Goal: Entertainment & Leisure: Consume media (video, audio)

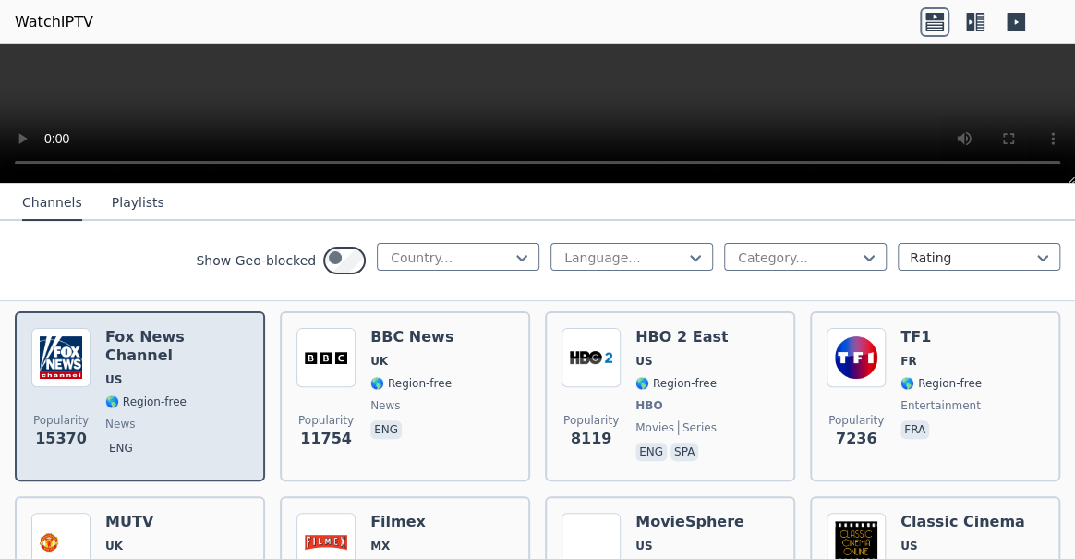
scroll to position [251, 0]
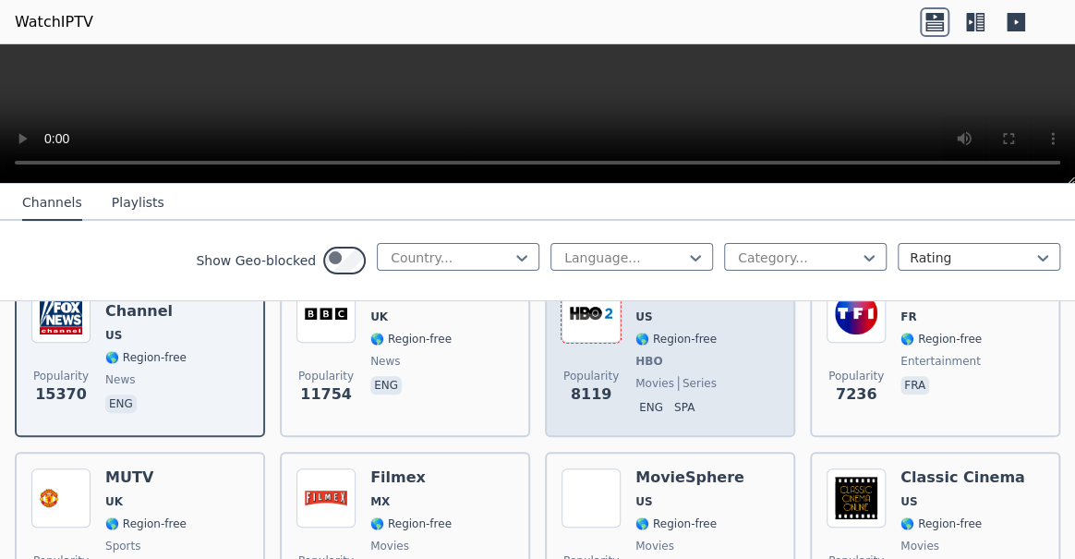
click at [617, 343] on img at bounding box center [591, 313] width 59 height 59
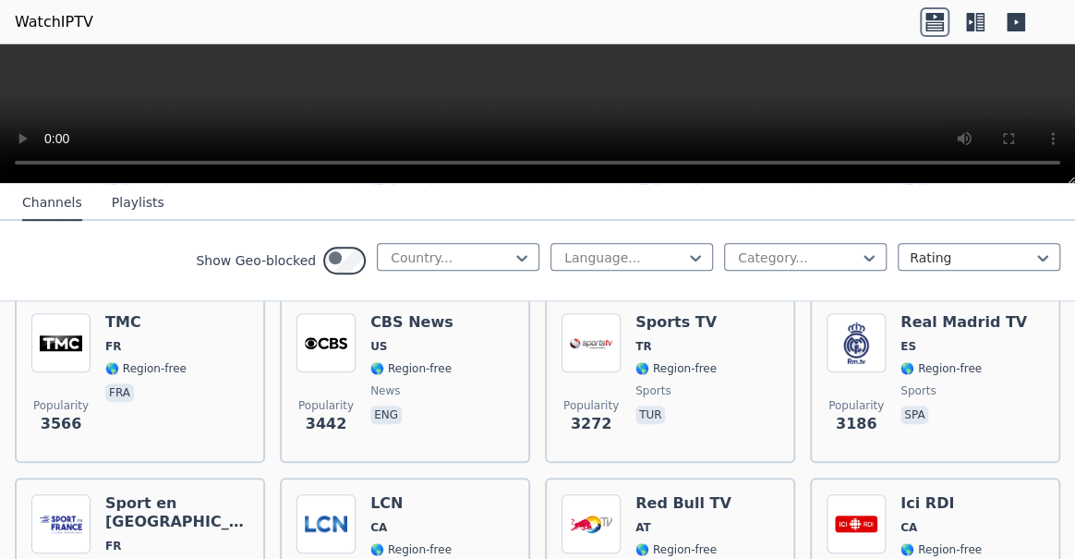
scroll to position [504, 0]
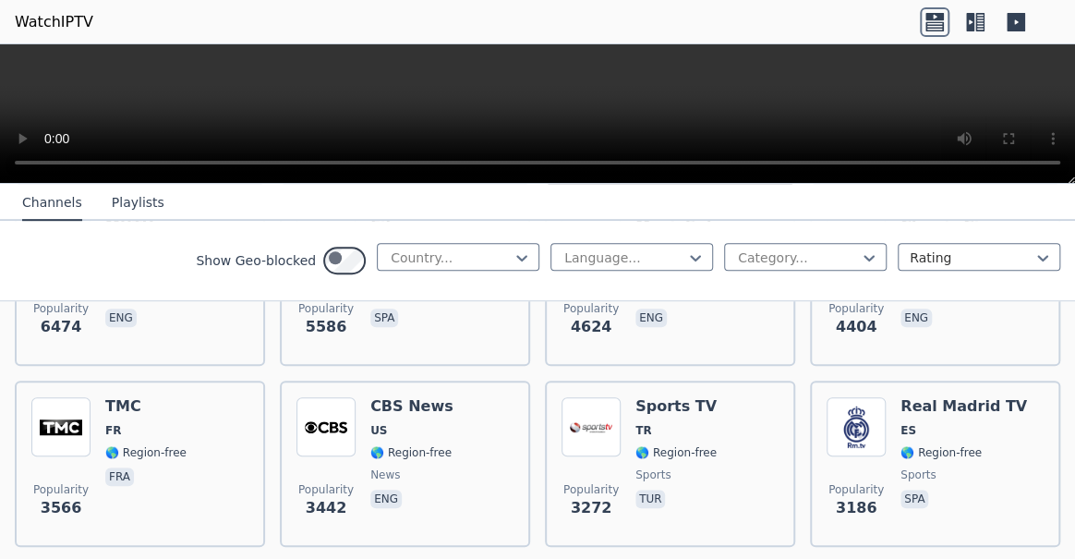
click at [485, 102] on video at bounding box center [537, 114] width 1075 height 140
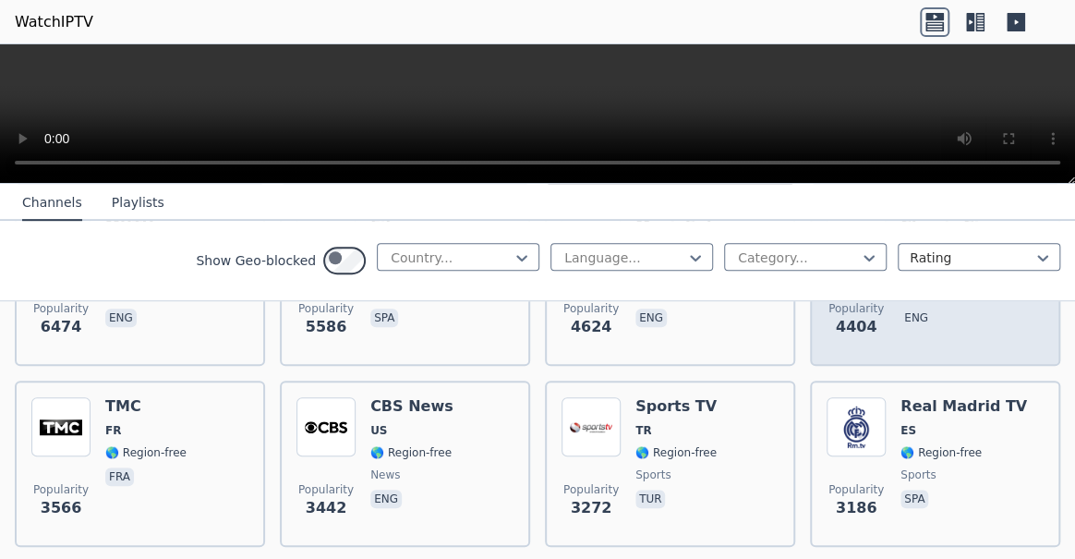
click at [872, 275] on img at bounding box center [856, 245] width 59 height 59
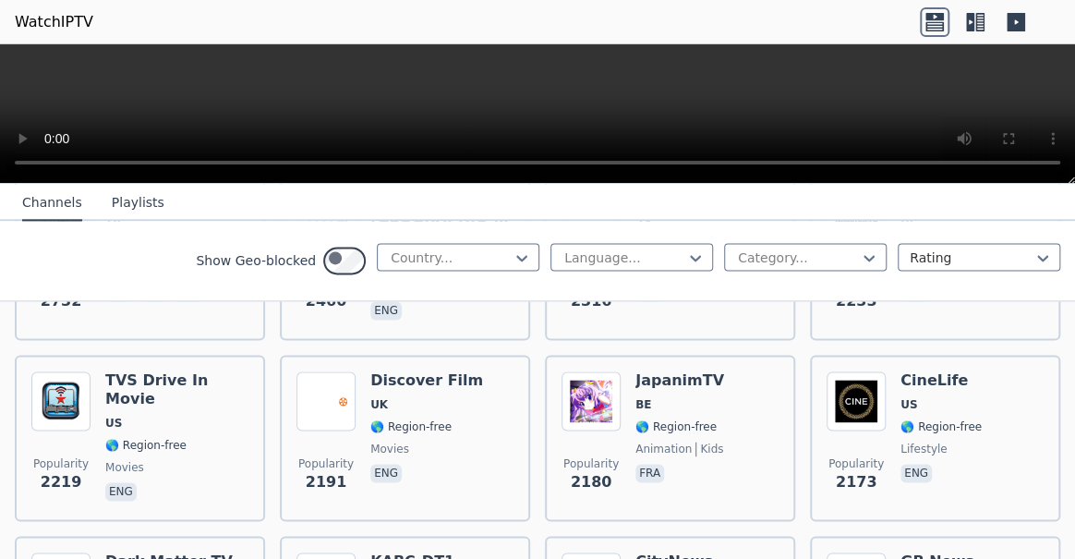
scroll to position [1007, 0]
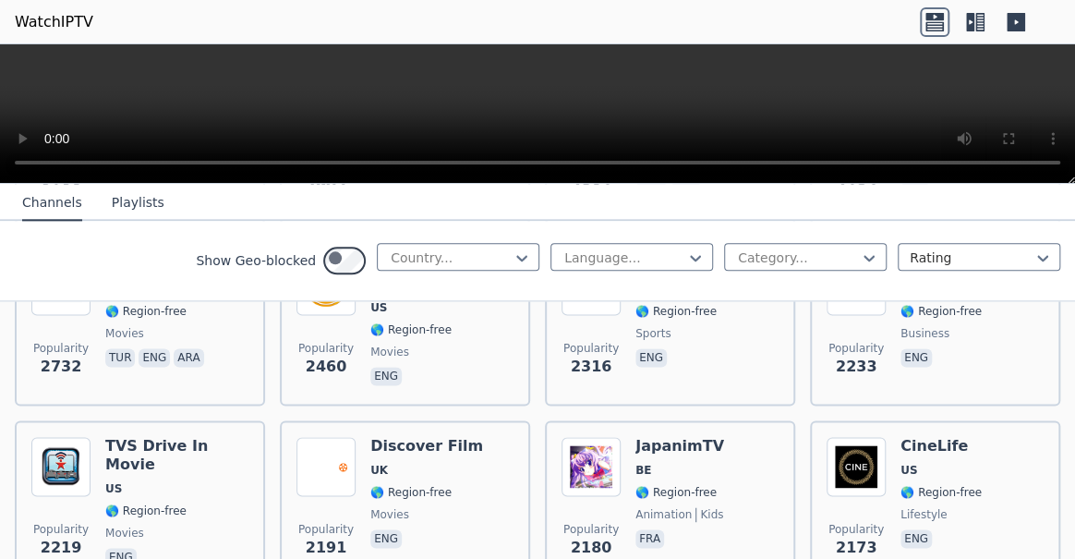
click at [961, 27] on icon at bounding box center [976, 22] width 30 height 30
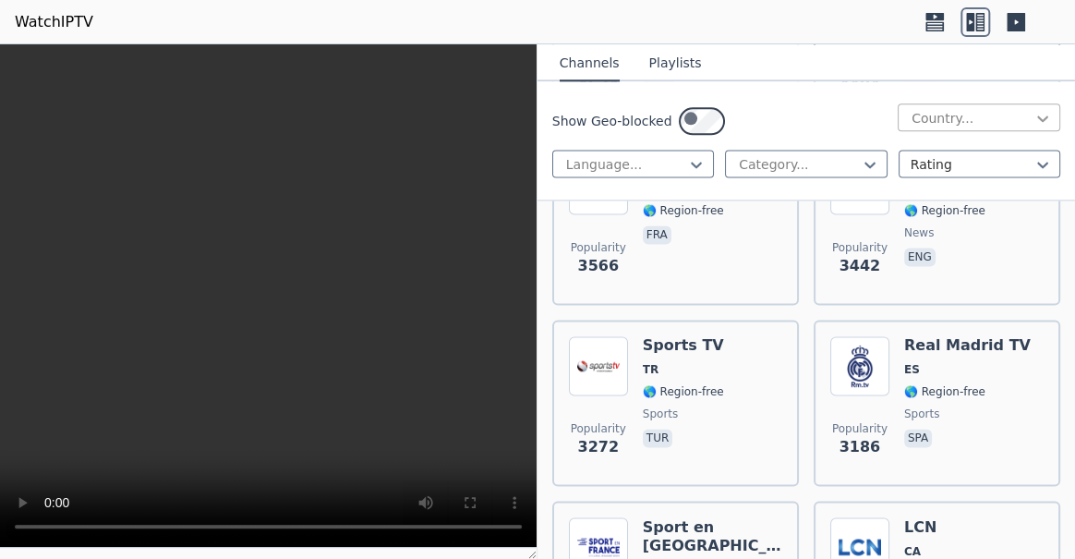
click at [1034, 127] on icon at bounding box center [1043, 118] width 18 height 18
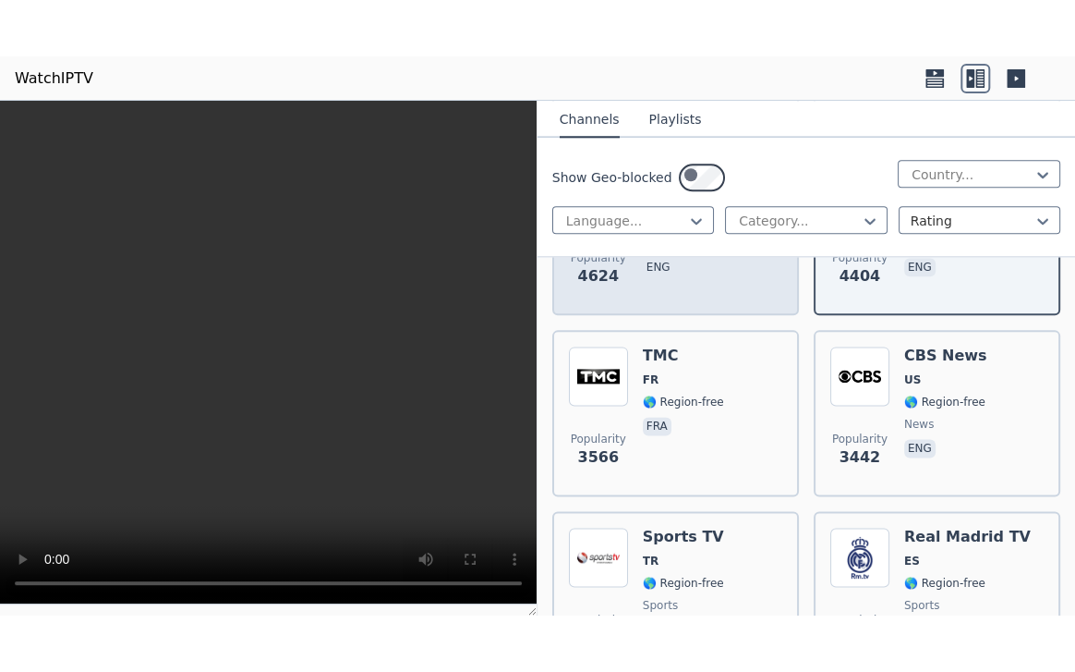
scroll to position [840, 0]
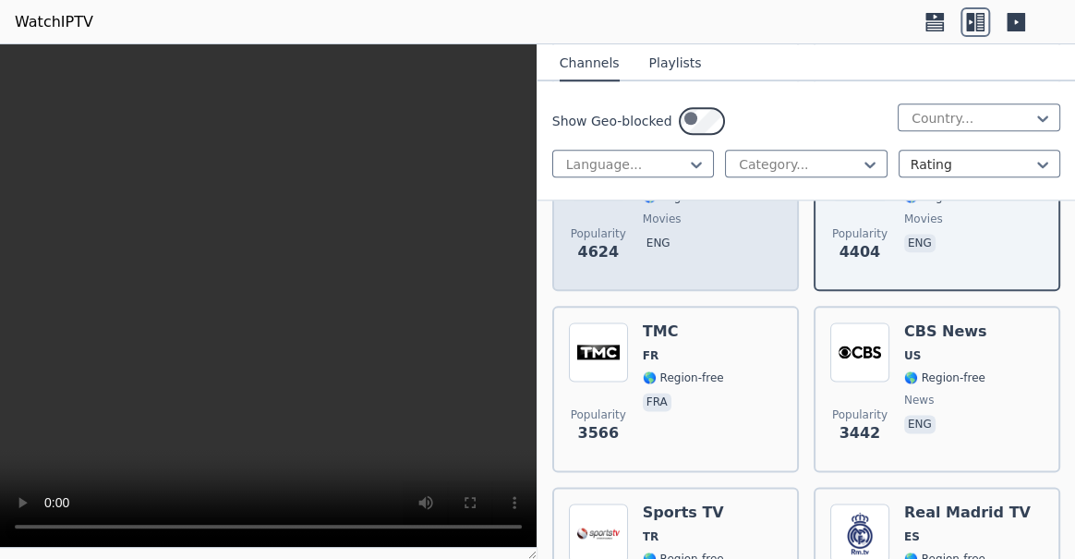
click at [698, 160] on h6 "MovieSphere" at bounding box center [697, 150] width 109 height 18
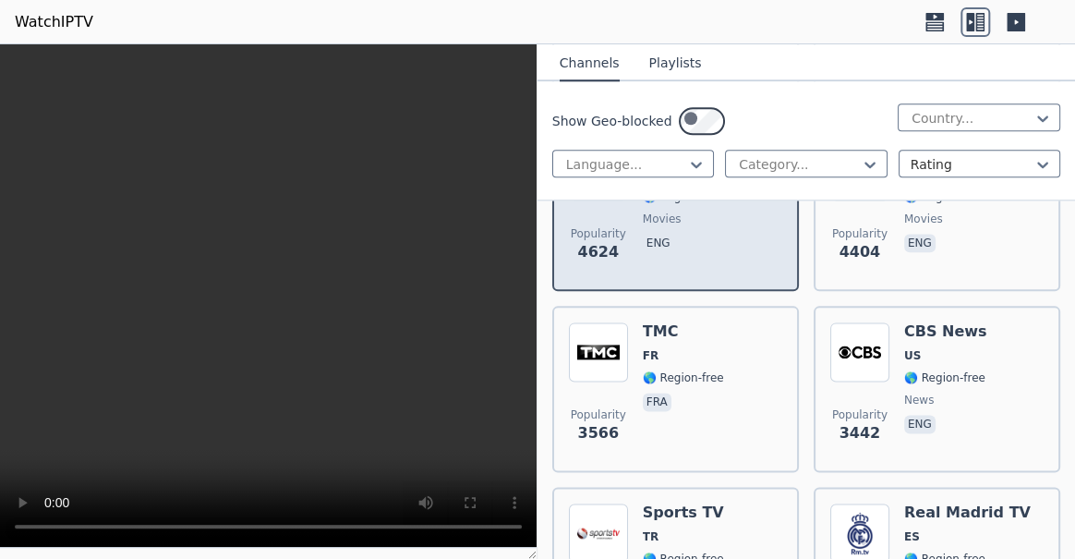
click at [698, 160] on h6 "MovieSphere" at bounding box center [697, 150] width 109 height 18
click at [628, 274] on span "Popularity 4624" at bounding box center [598, 244] width 59 height 59
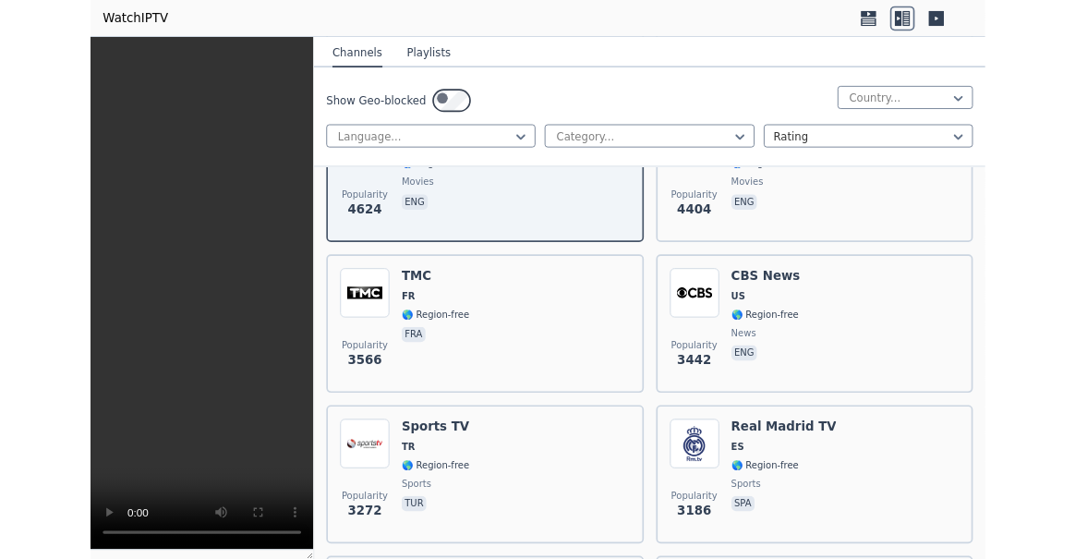
scroll to position [803, 0]
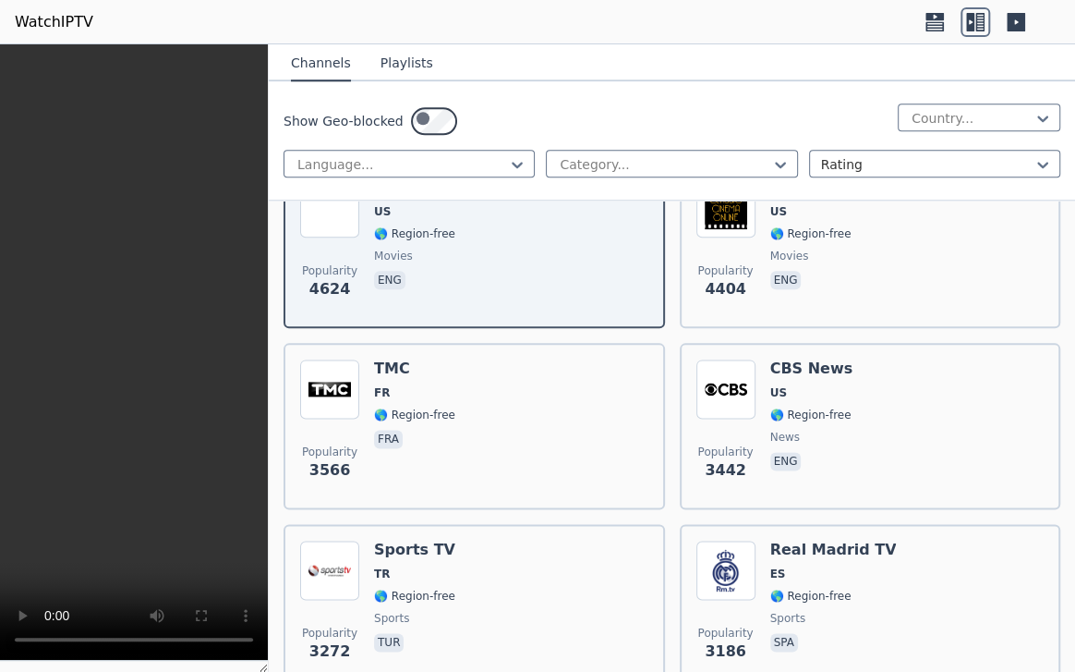
click at [268, 312] on video at bounding box center [134, 352] width 268 height 616
click at [268, 508] on video at bounding box center [134, 352] width 268 height 616
click at [23, 537] on video at bounding box center [134, 352] width 268 height 616
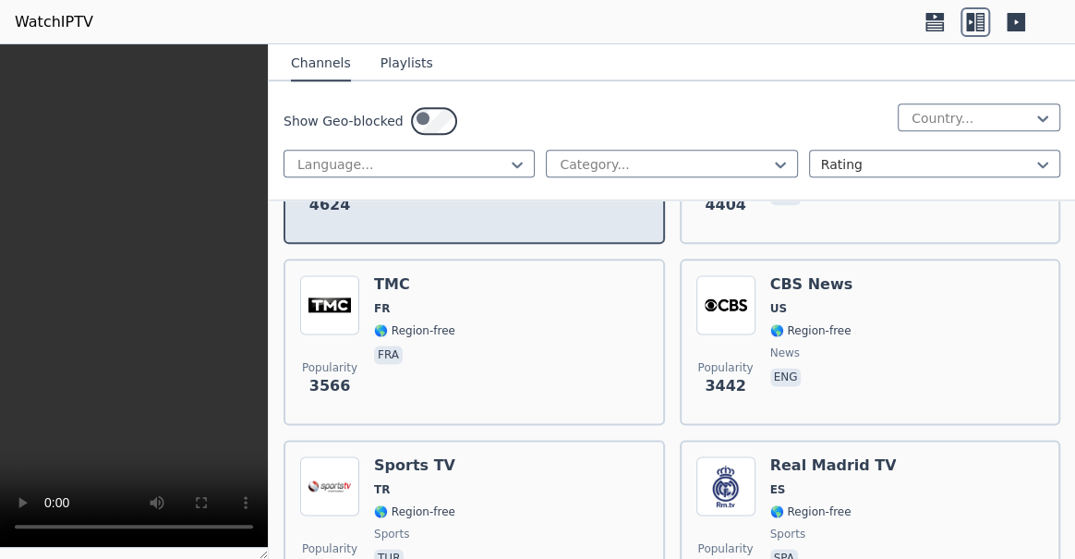
scroll to position [887, 0]
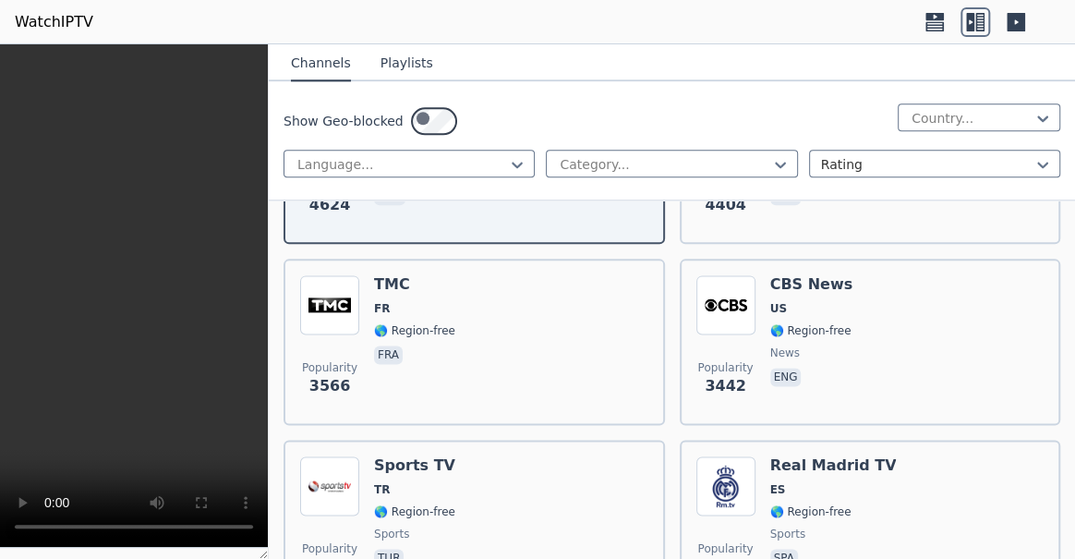
click at [182, 503] on video at bounding box center [134, 296] width 268 height 504
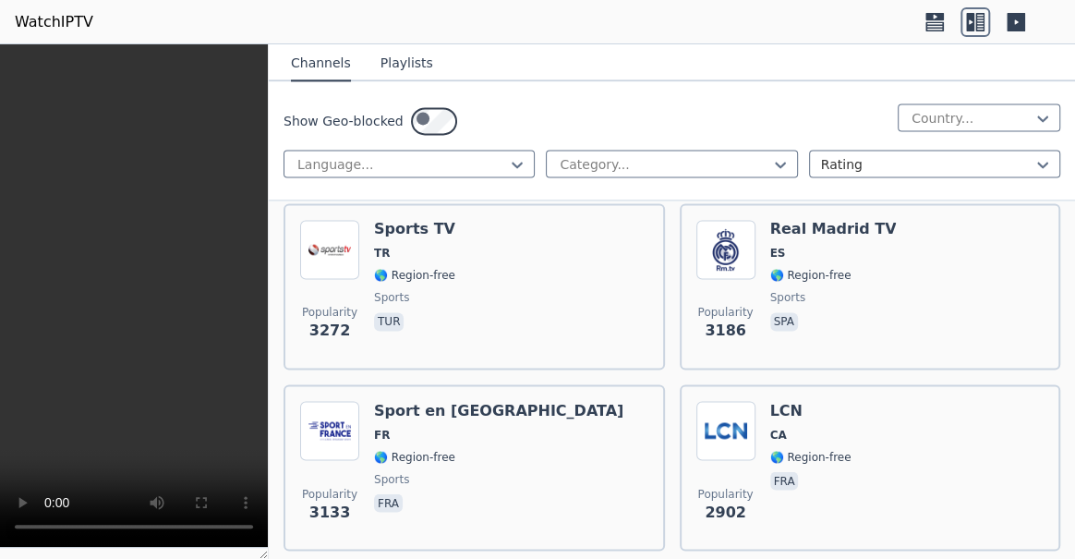
scroll to position [1138, 0]
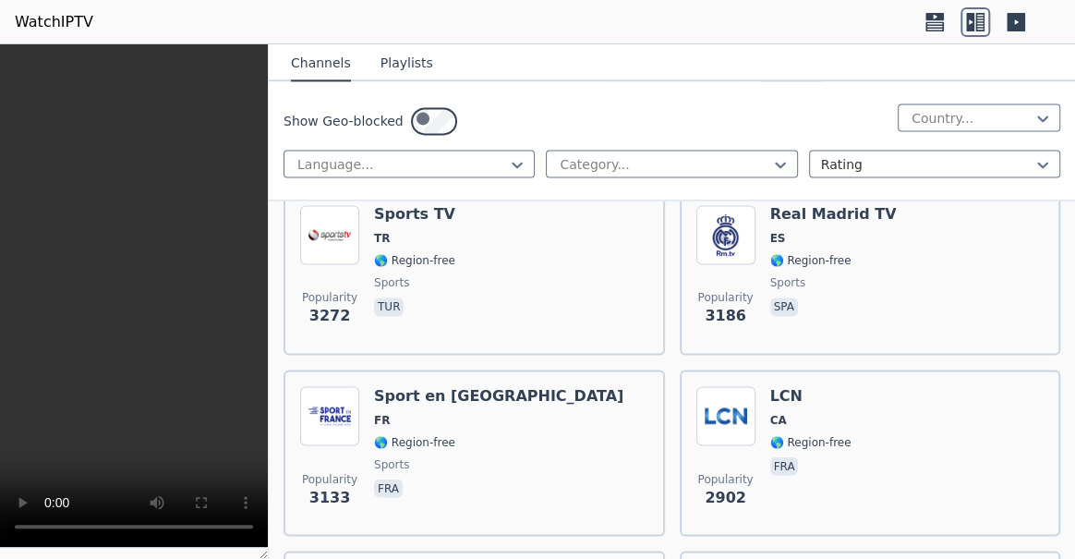
click at [455, 157] on div "TMC FR 🌎 Region-free fra" at bounding box center [414, 90] width 81 height 133
click at [771, 174] on icon at bounding box center [780, 164] width 18 height 18
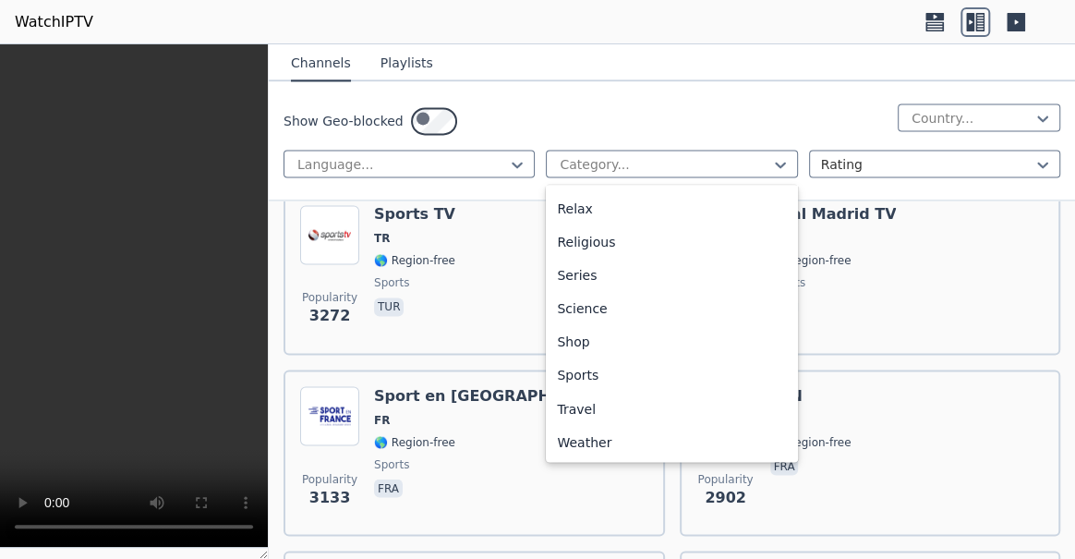
scroll to position [624, 0]
click at [611, 97] on div "Movies" at bounding box center [671, 80] width 251 height 33
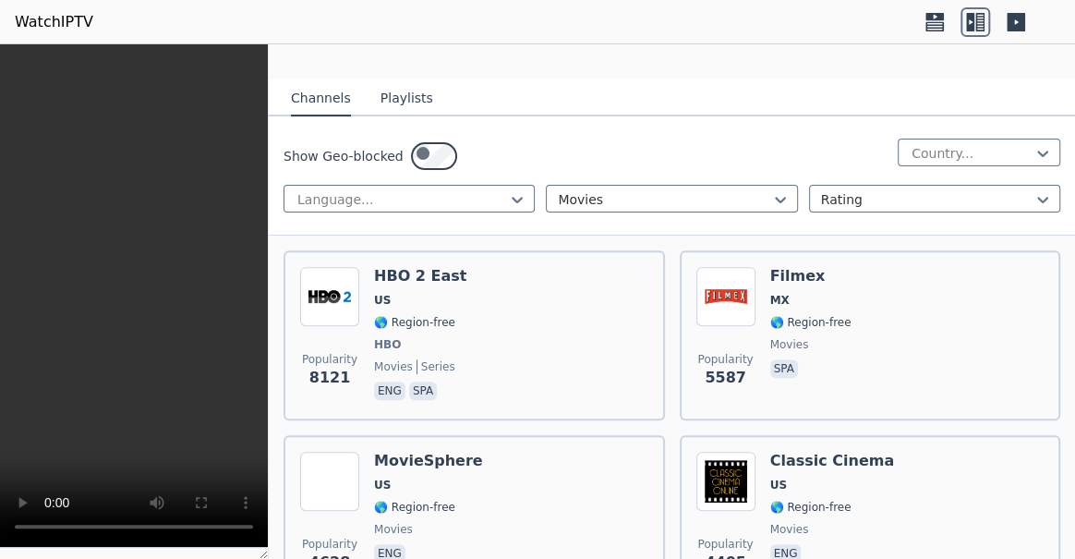
scroll to position [251, 0]
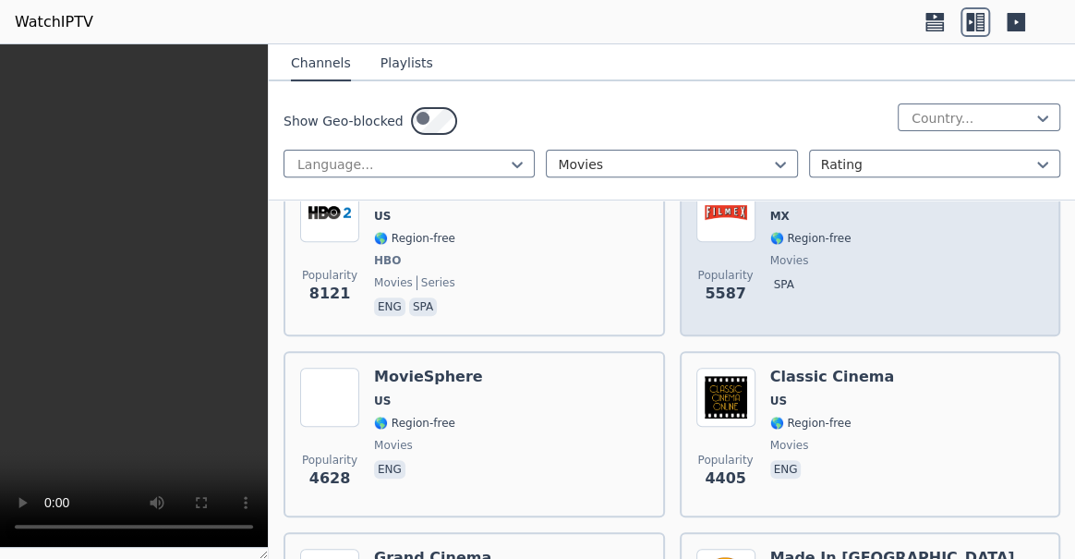
click at [756, 320] on div "Popularity 5587" at bounding box center [726, 251] width 59 height 137
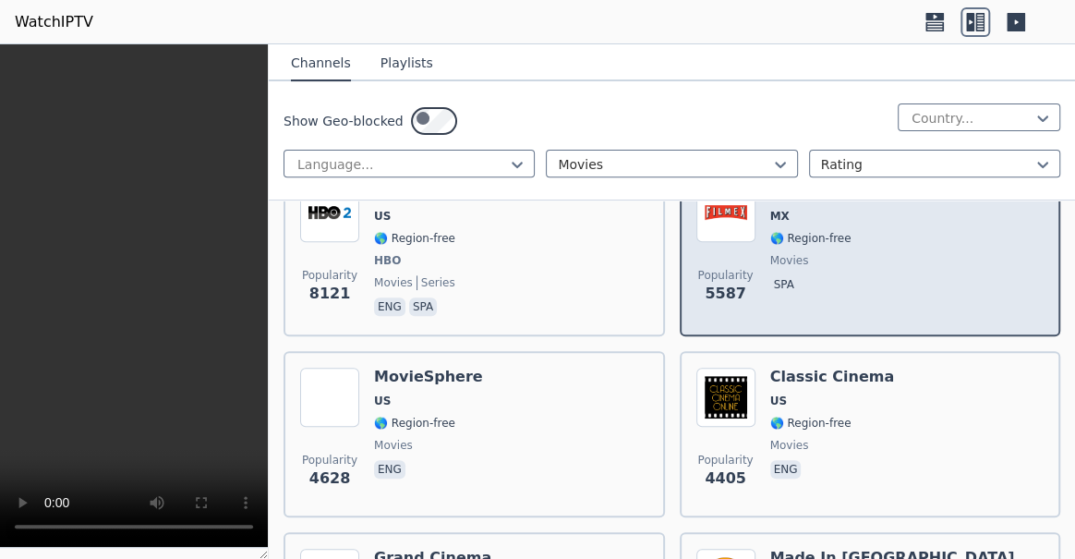
click at [756, 320] on div "Popularity 5587" at bounding box center [726, 251] width 59 height 137
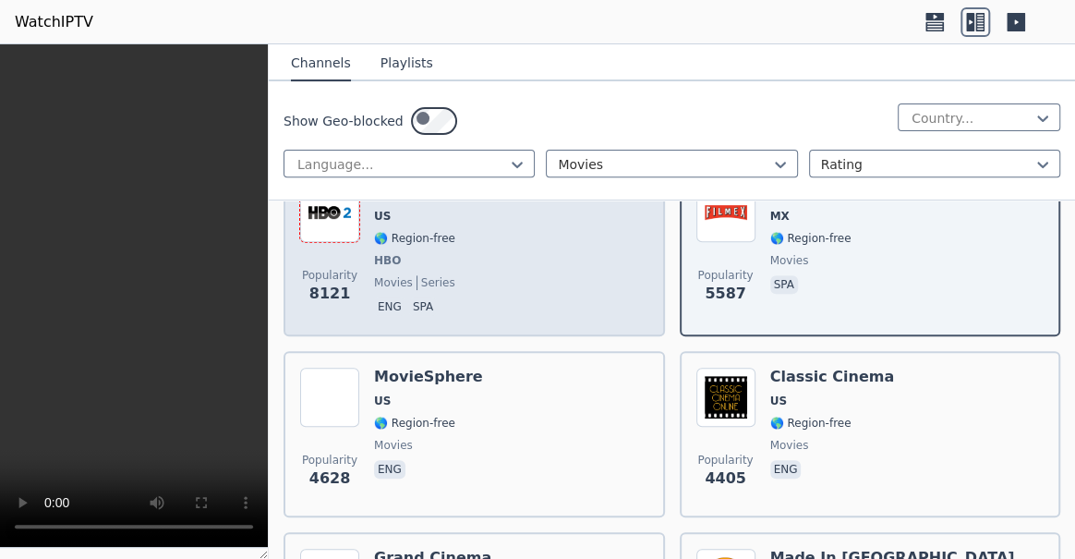
click at [358, 242] on img at bounding box center [329, 212] width 59 height 59
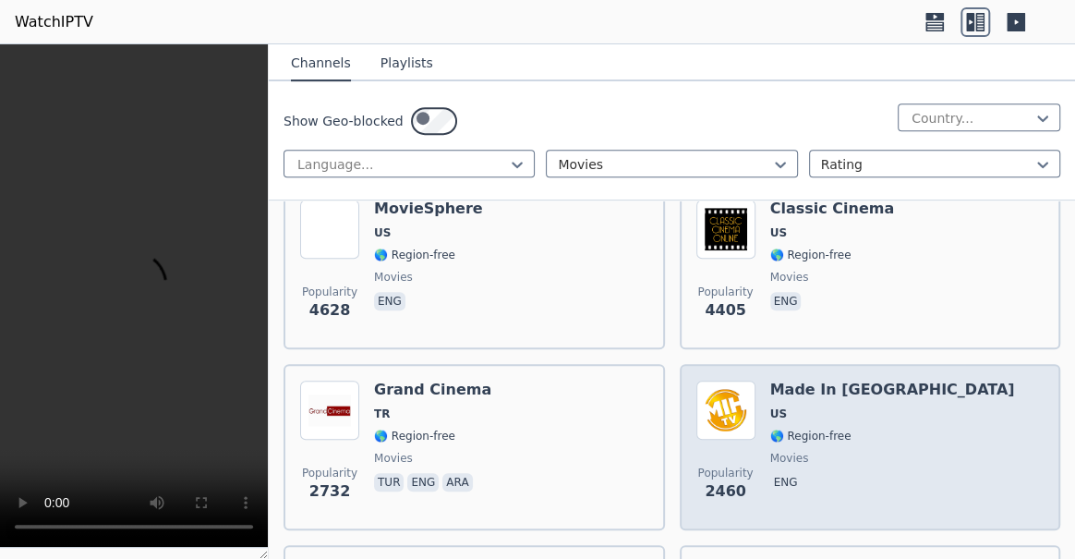
scroll to position [672, 0]
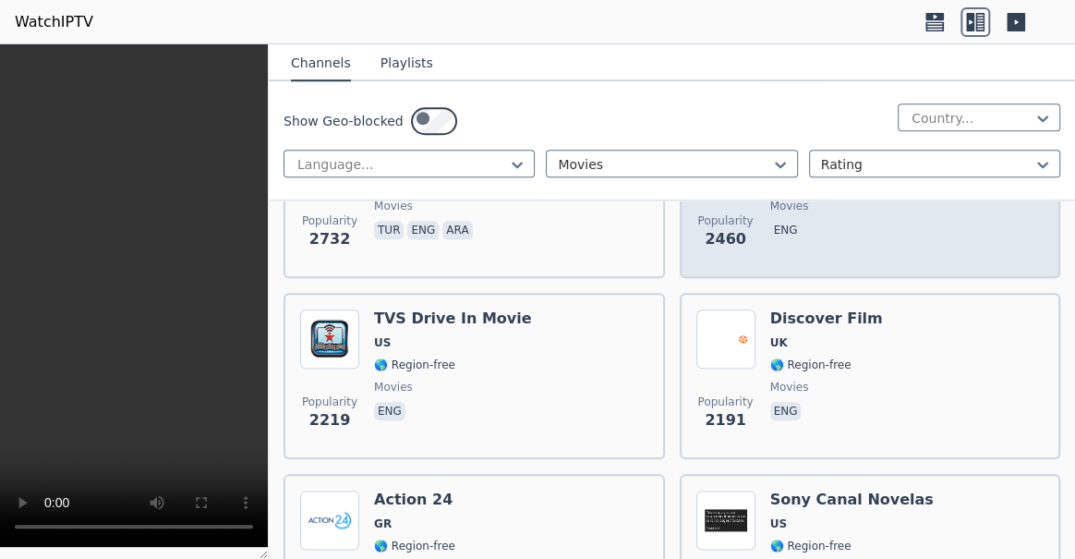
click at [756, 261] on span "Popularity 2460" at bounding box center [726, 231] width 59 height 59
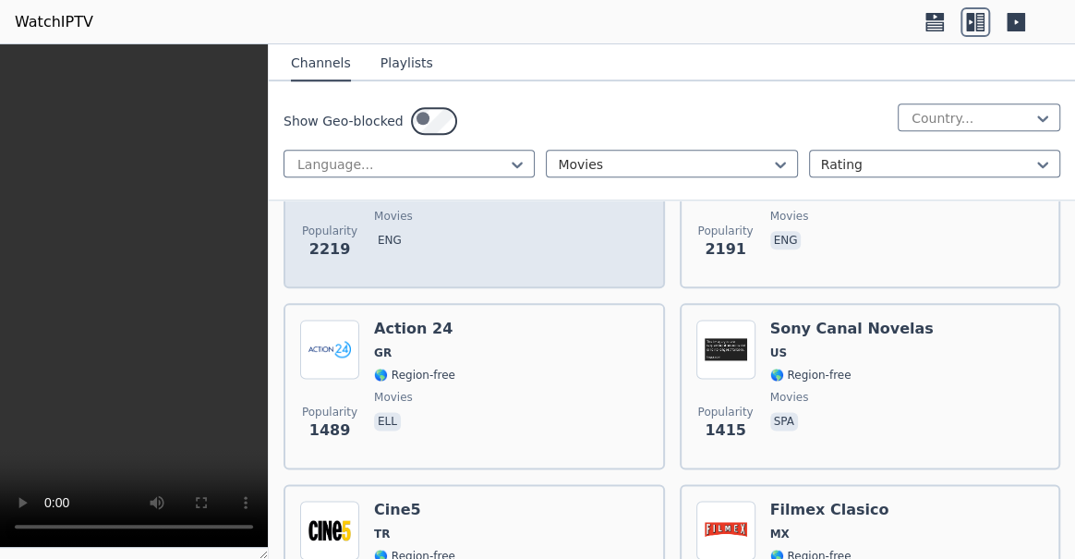
scroll to position [924, 0]
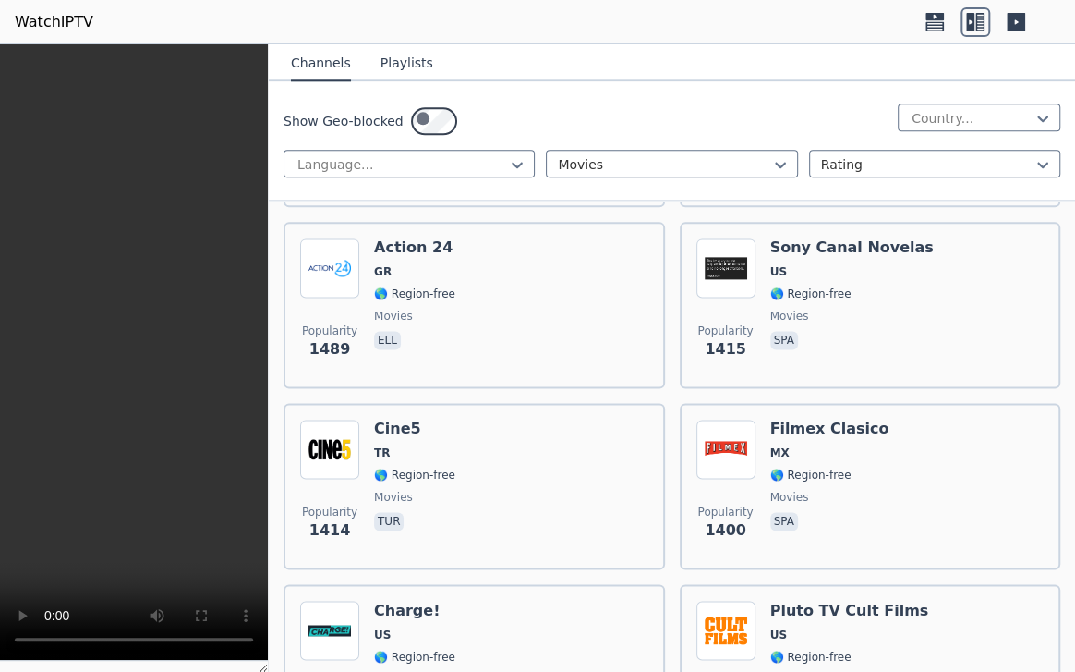
click at [268, 454] on video at bounding box center [134, 352] width 268 height 616
click at [268, 411] on video at bounding box center [134, 352] width 268 height 616
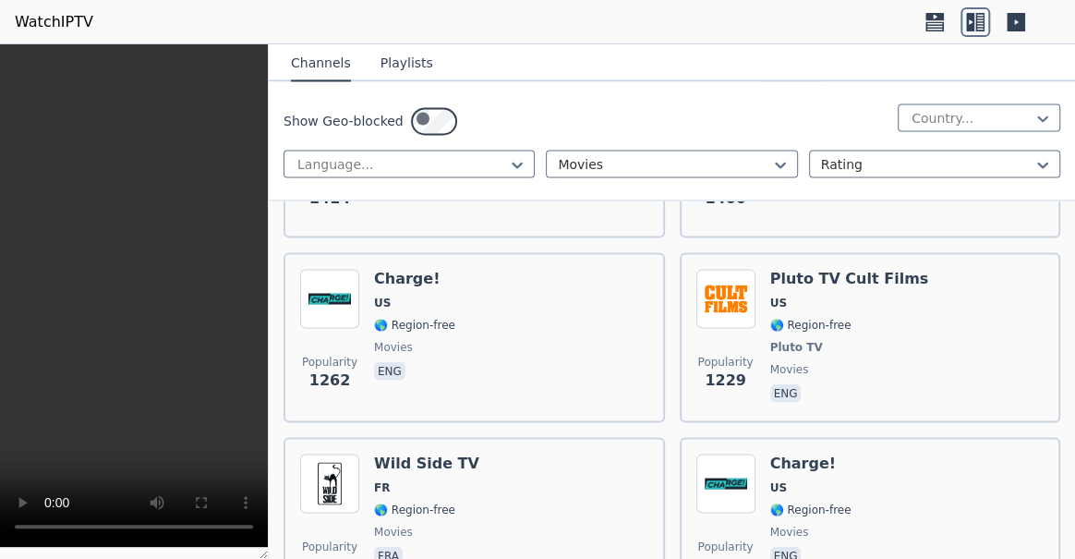
scroll to position [1343, 0]
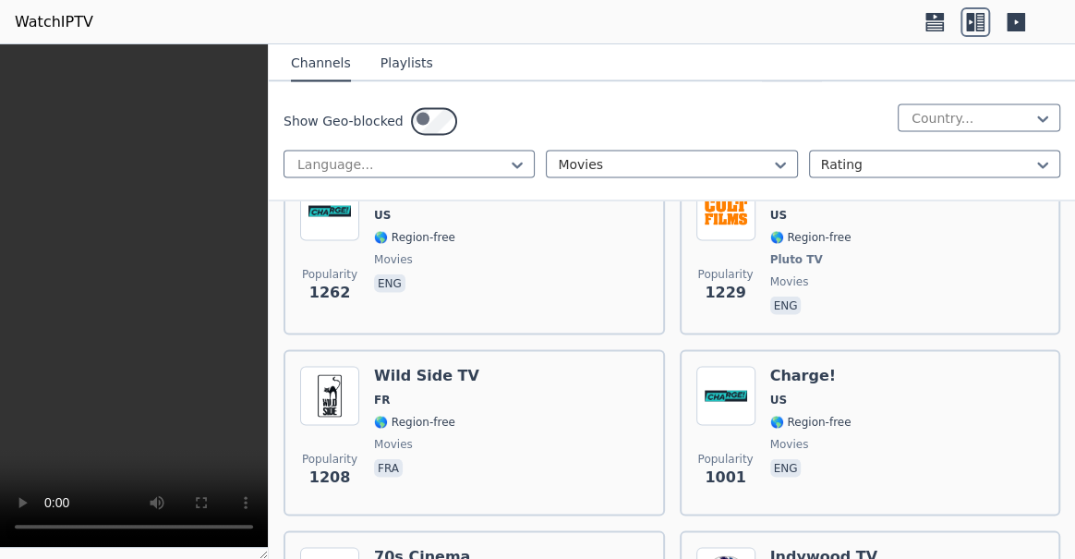
click at [499, 133] on div "Popularity 1414 Cine5 TR 🌎 Region-free movies tur" at bounding box center [474, 66] width 348 height 133
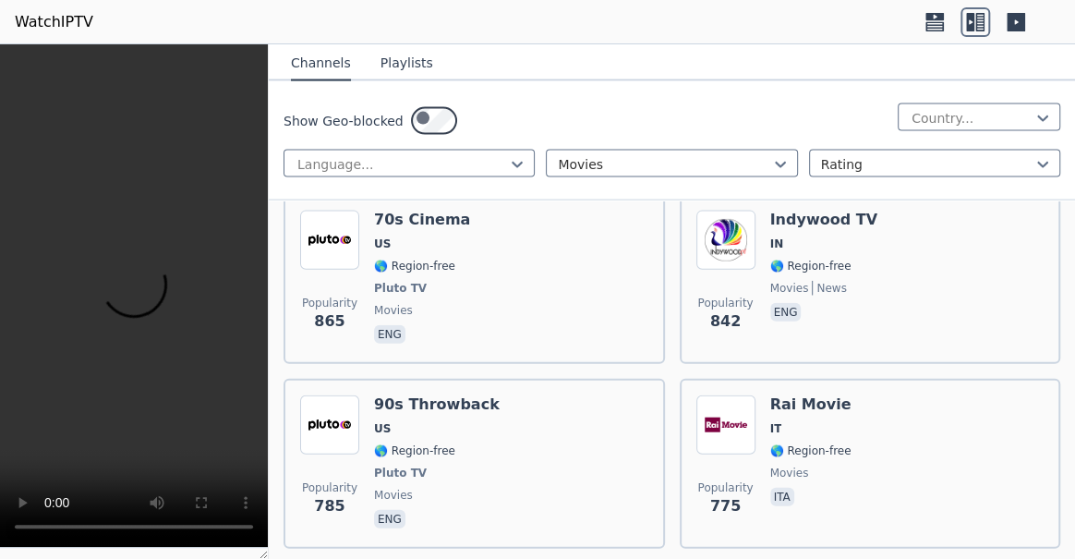
scroll to position [1931, 0]
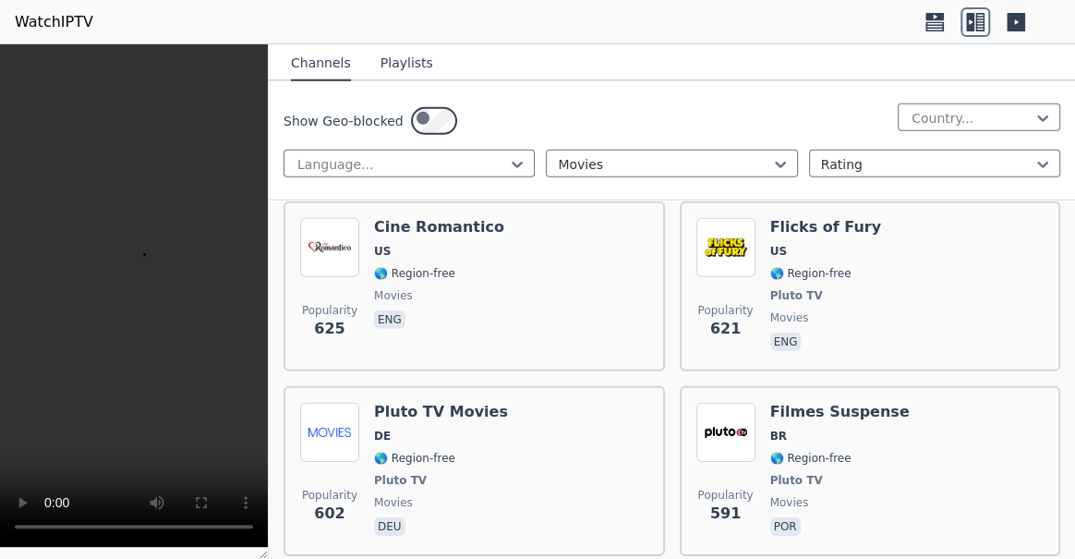
scroll to position [2267, 0]
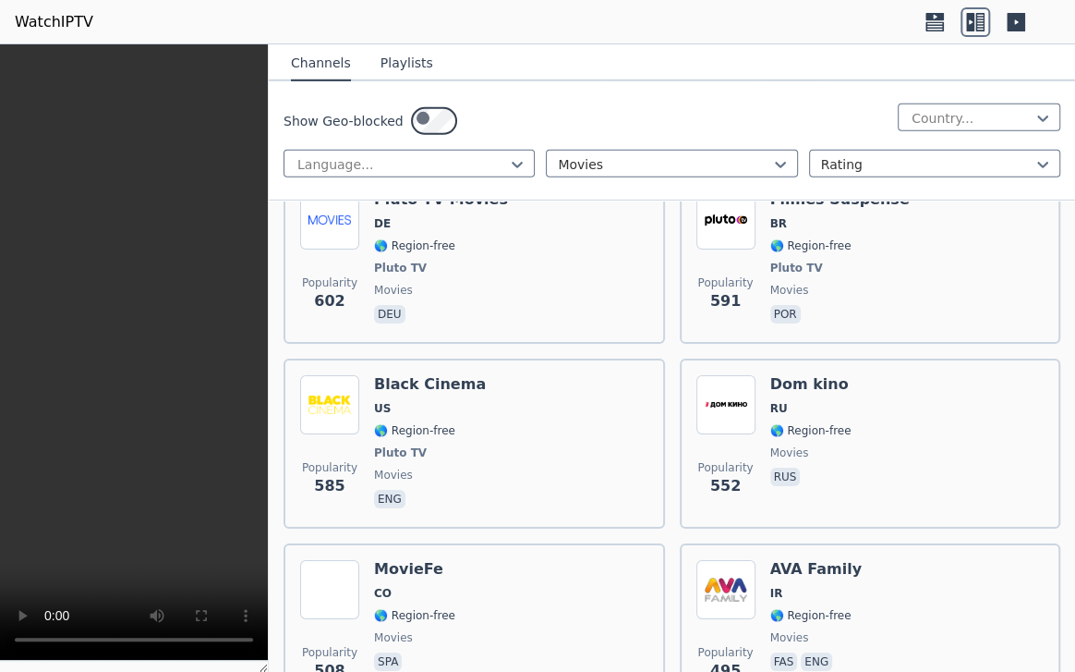
click at [268, 394] on video at bounding box center [134, 352] width 268 height 616
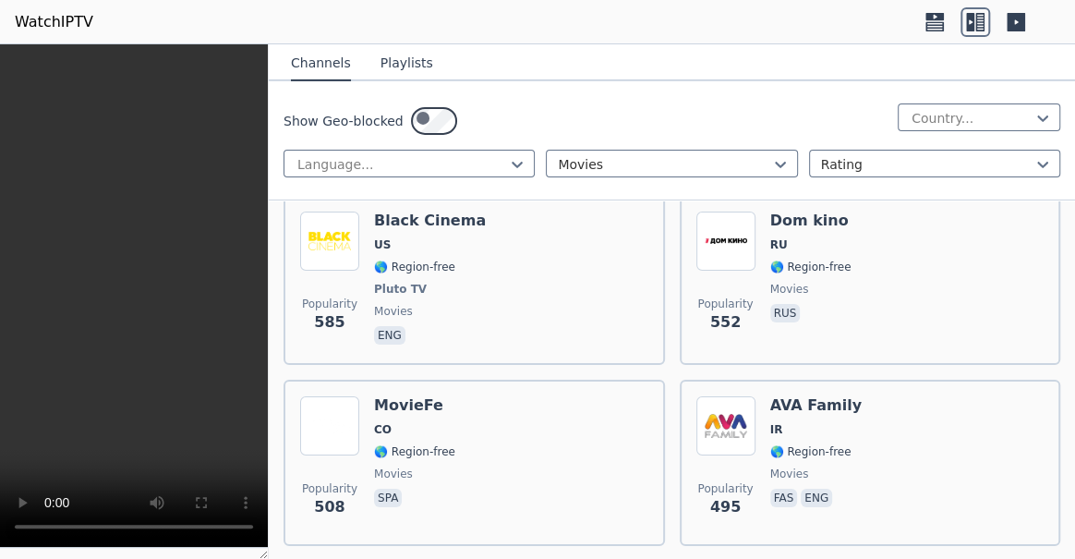
scroll to position [2603, 0]
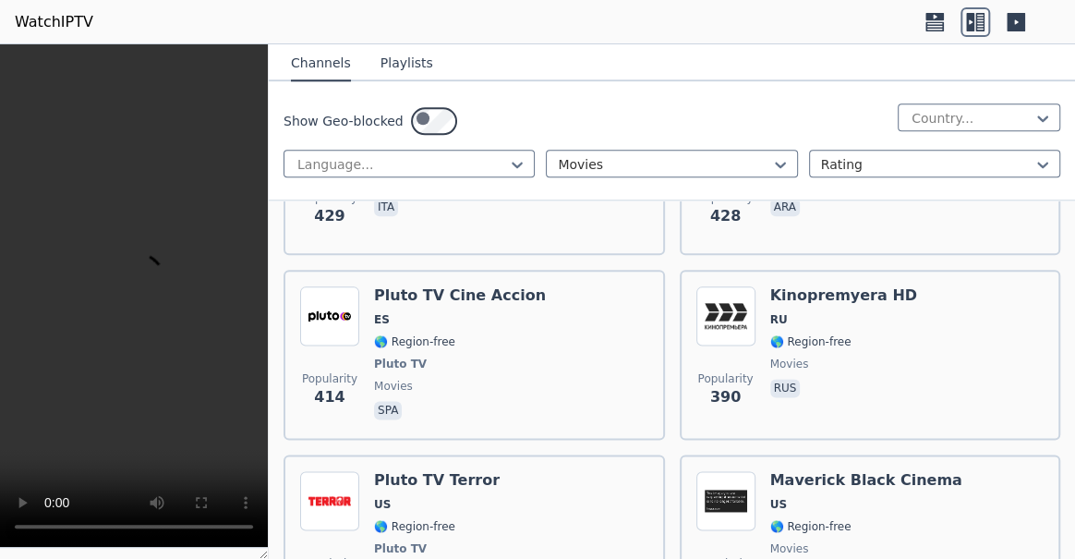
scroll to position [3863, 0]
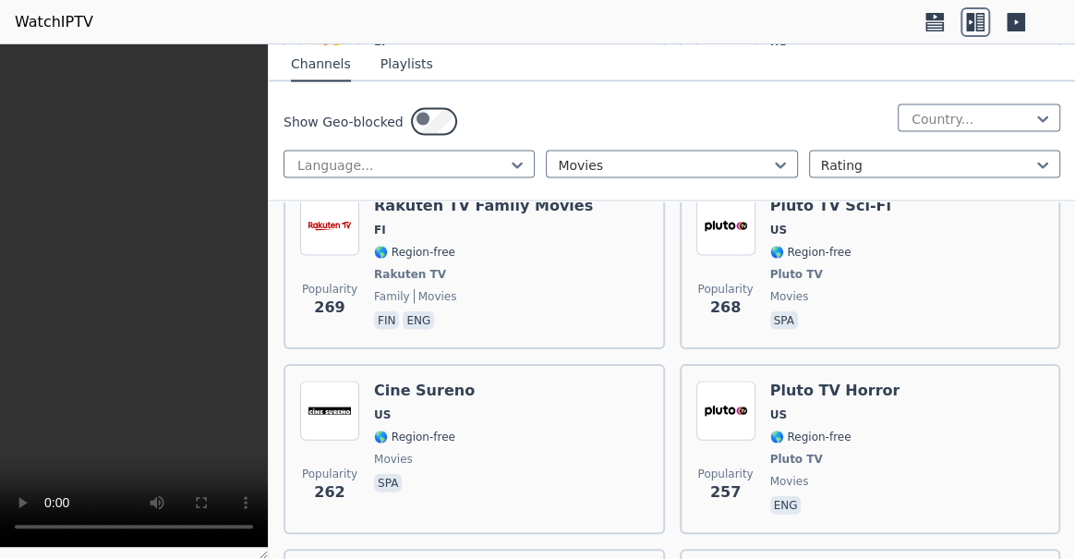
scroll to position [4535, 0]
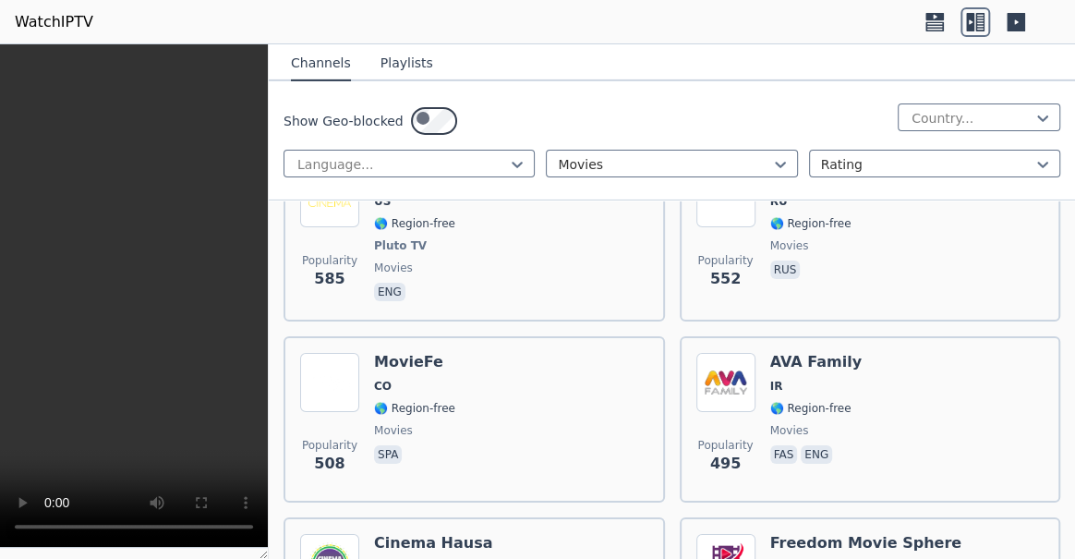
scroll to position [2688, 0]
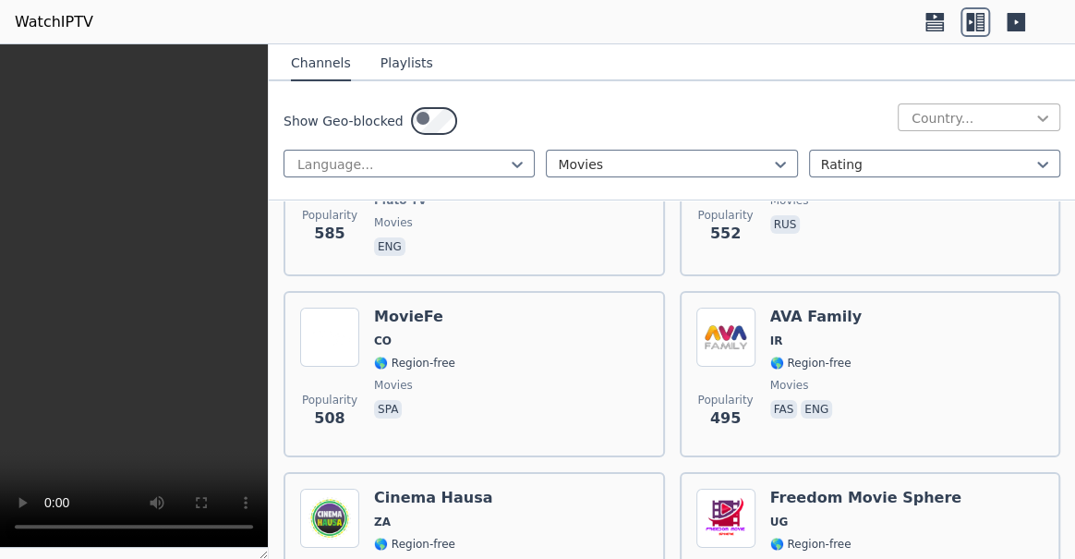
click at [1034, 127] on icon at bounding box center [1043, 118] width 18 height 18
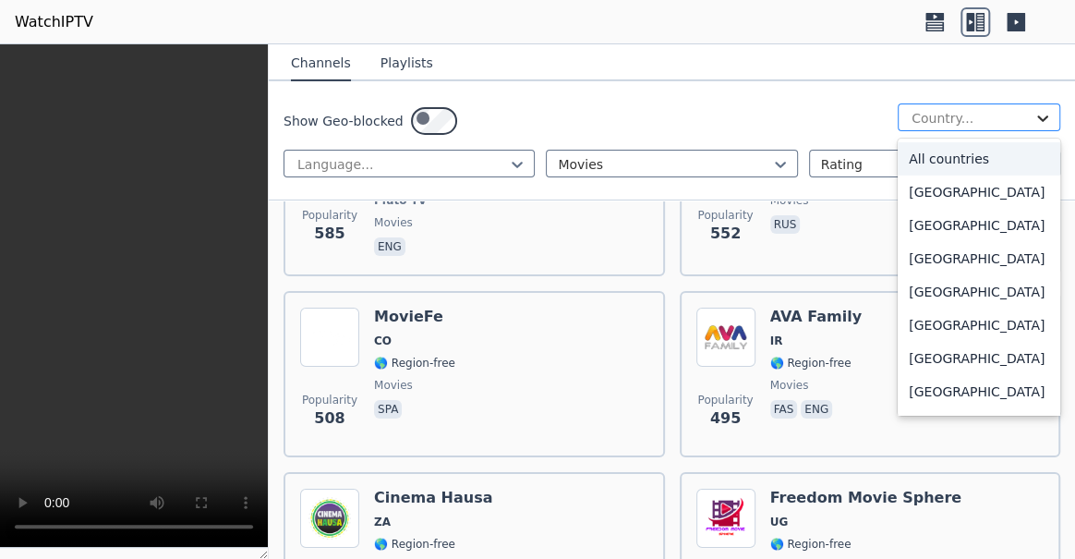
click at [1034, 127] on icon at bounding box center [1043, 118] width 18 height 18
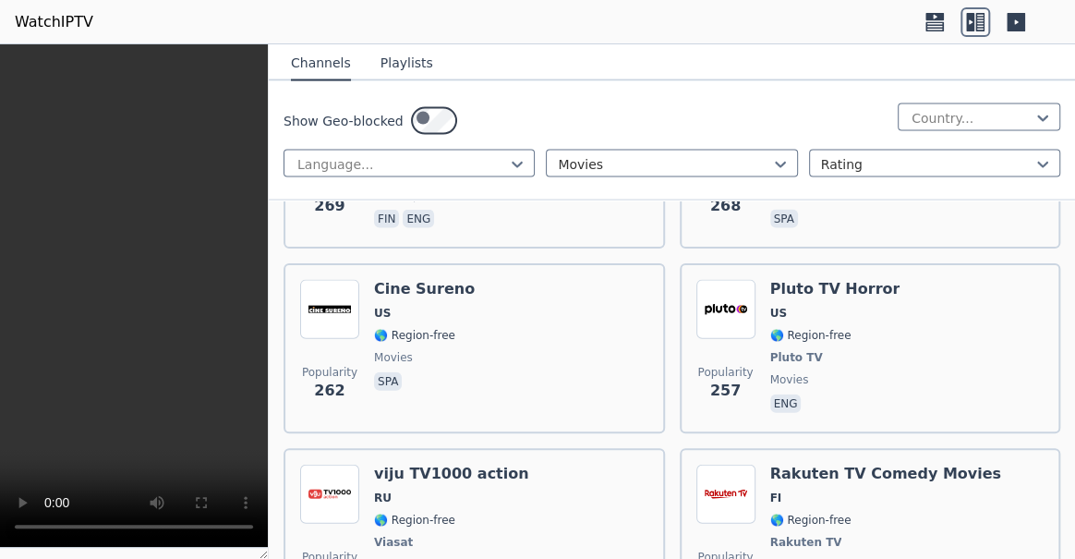
scroll to position [4535, 0]
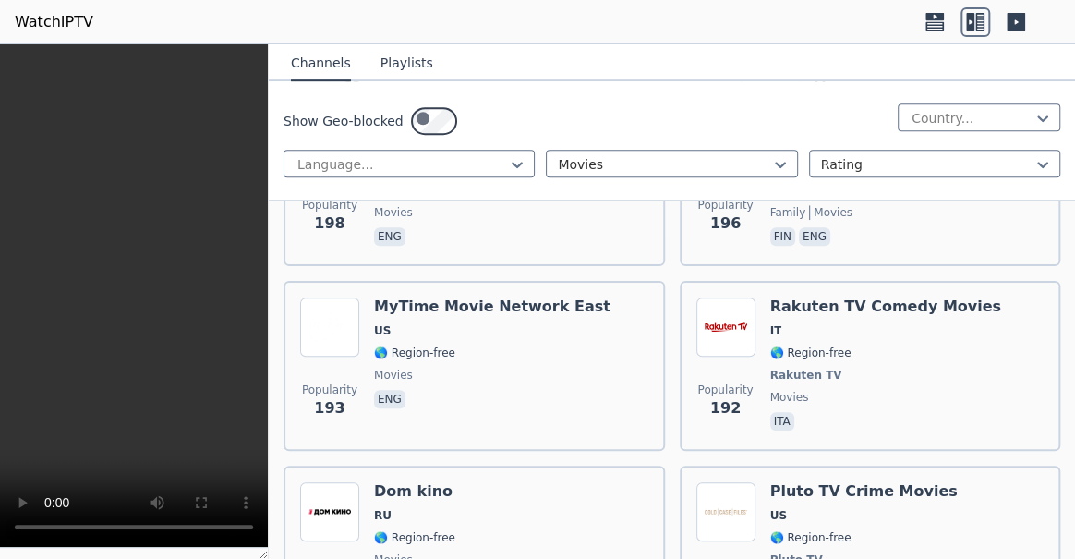
scroll to position [6383, 0]
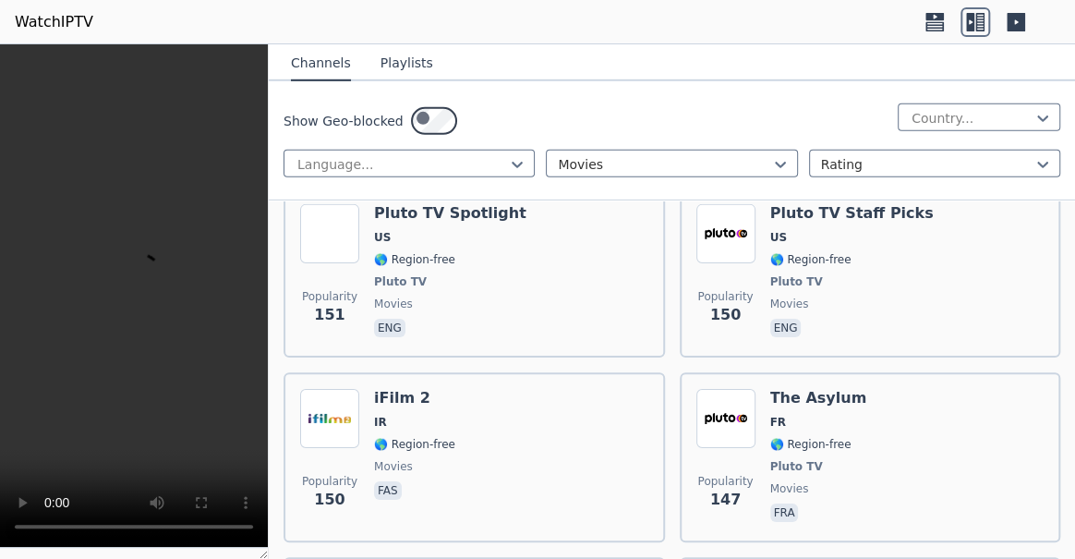
scroll to position [8231, 0]
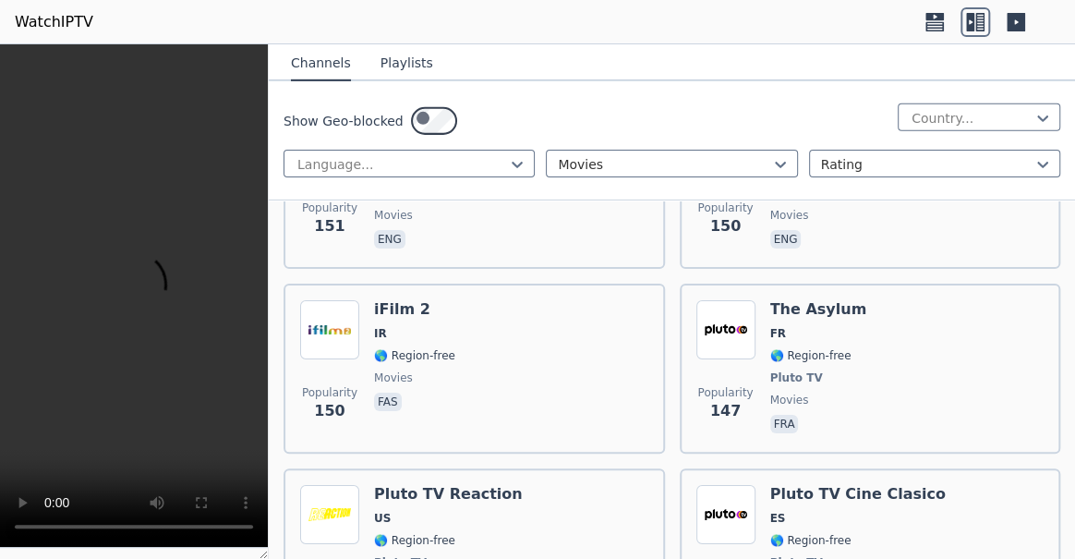
scroll to position [8566, 0]
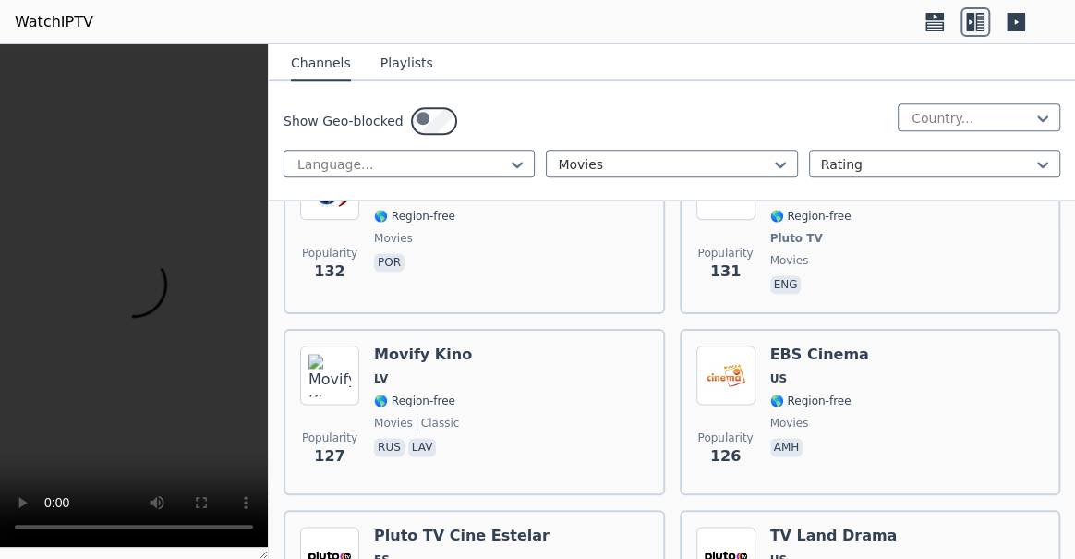
scroll to position [9658, 0]
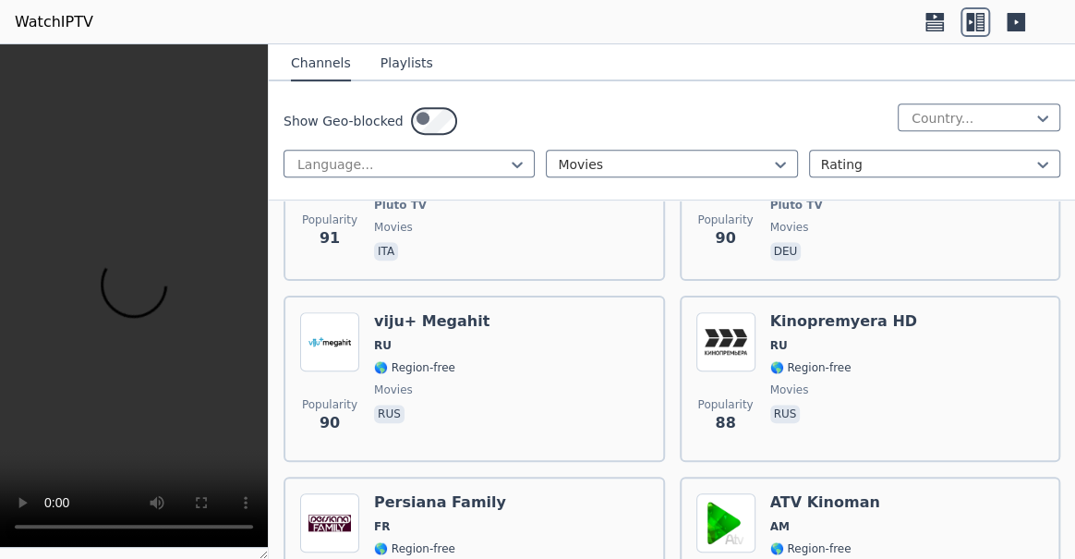
scroll to position [12178, 0]
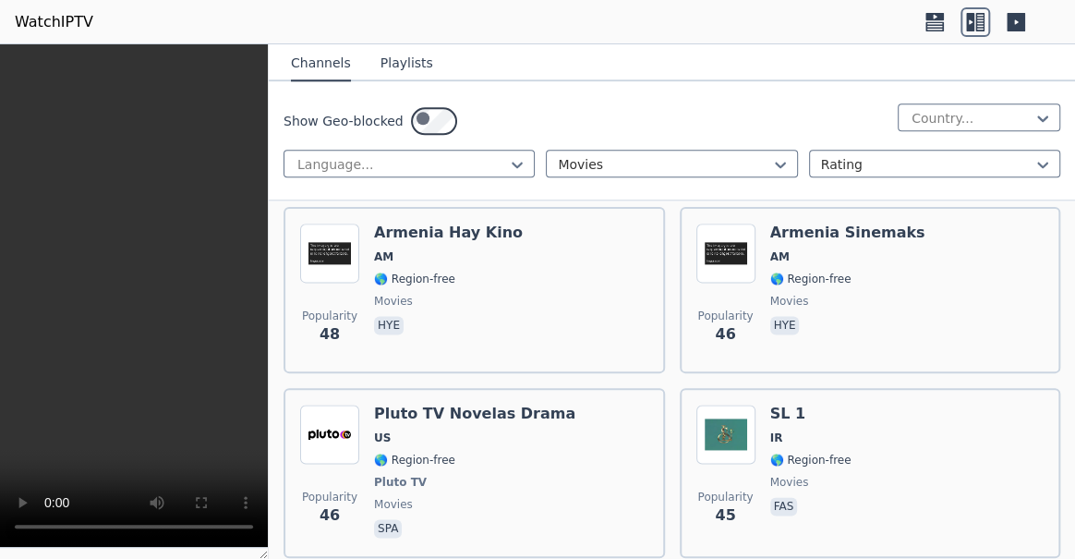
scroll to position [15622, 0]
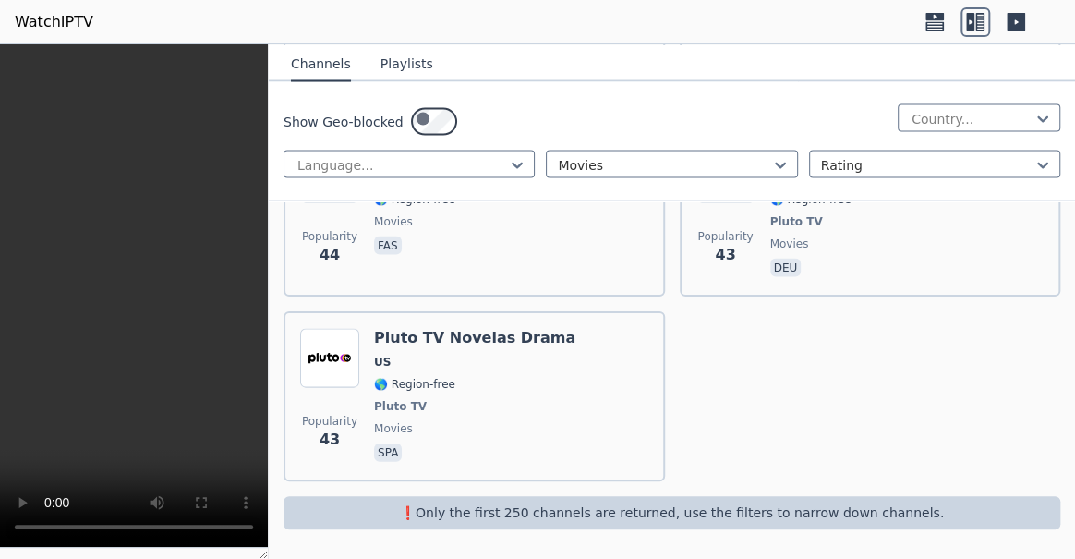
scroll to position [16881, 0]
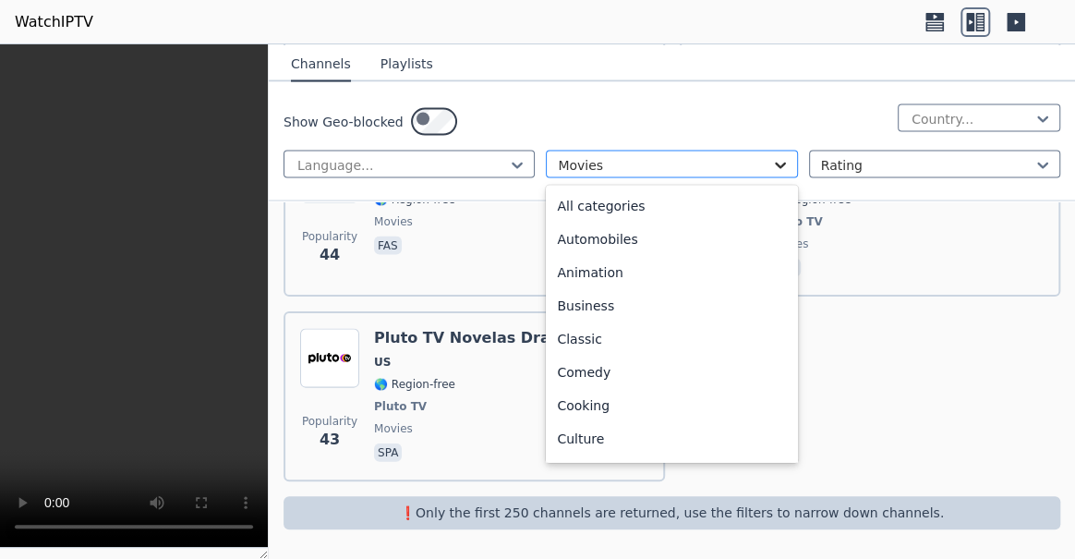
click at [773, 174] on icon at bounding box center [780, 164] width 18 height 18
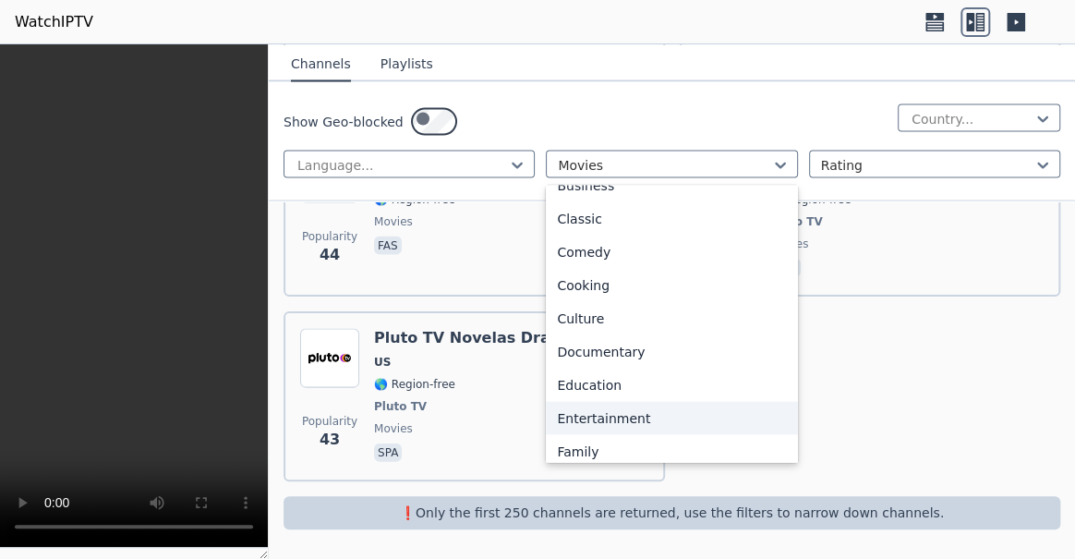
scroll to position [83, 0]
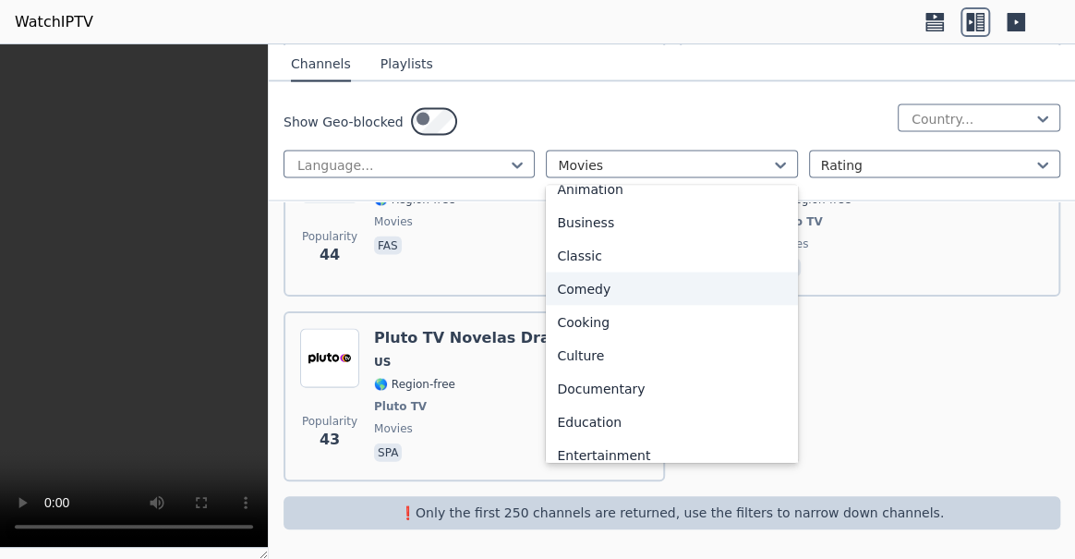
click at [652, 305] on div "Comedy" at bounding box center [671, 288] width 251 height 33
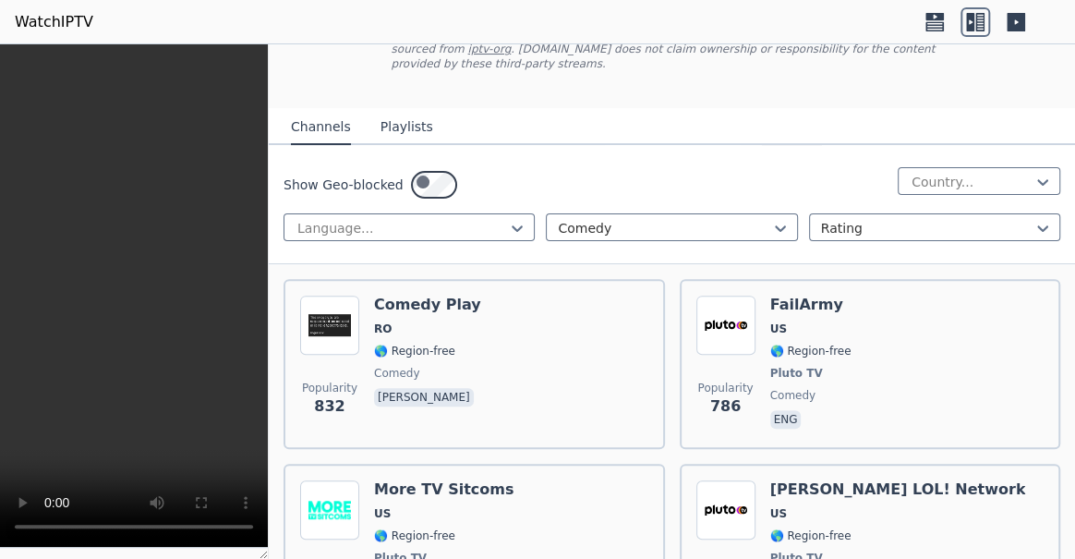
scroll to position [251, 0]
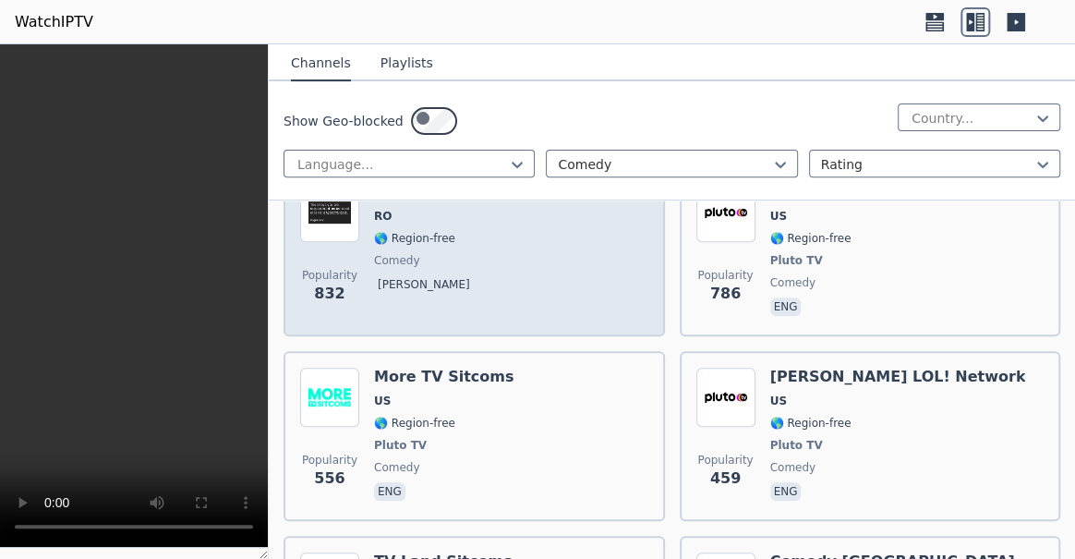
click at [475, 224] on span "RO" at bounding box center [427, 216] width 107 height 15
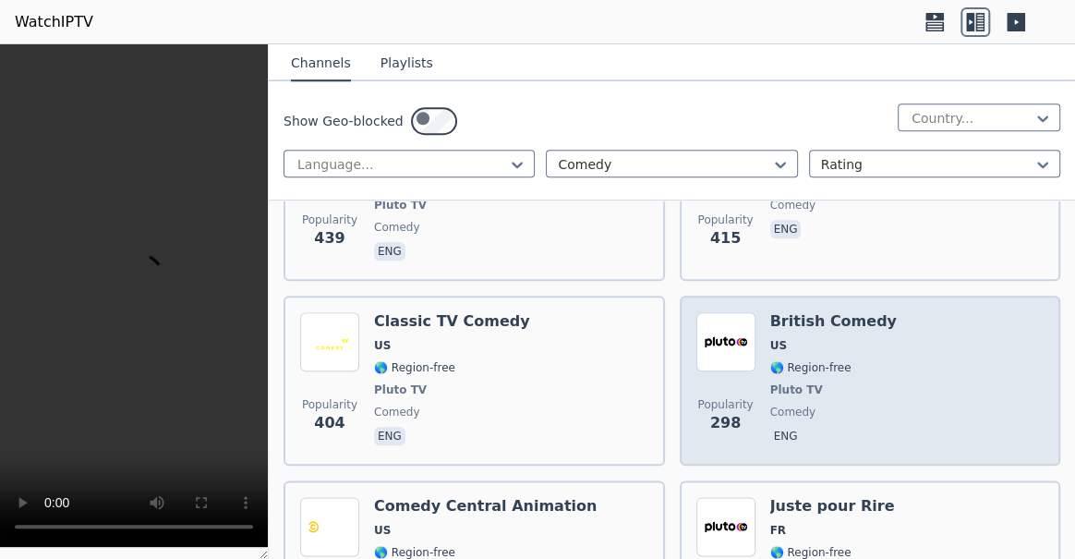
scroll to position [672, 0]
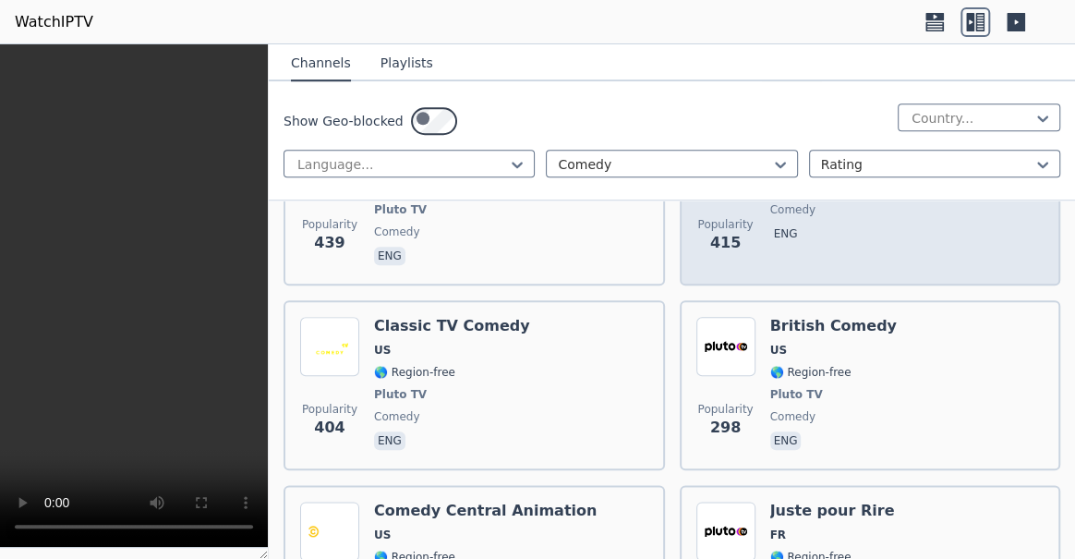
click at [856, 269] on div "Comedy [GEOGRAPHIC_DATA] 🌎 Region-free comedy eng" at bounding box center [893, 200] width 245 height 137
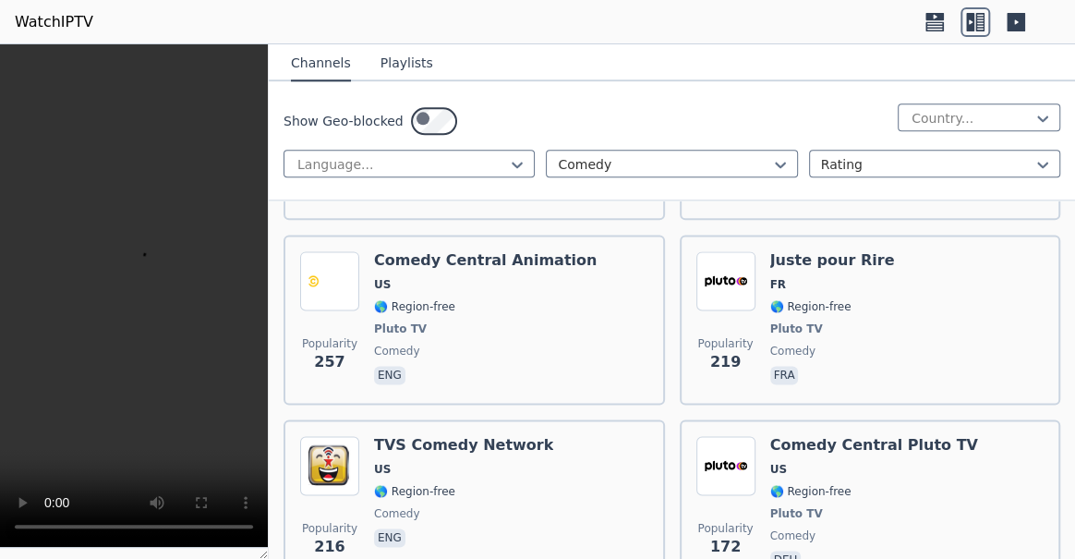
scroll to position [924, 0]
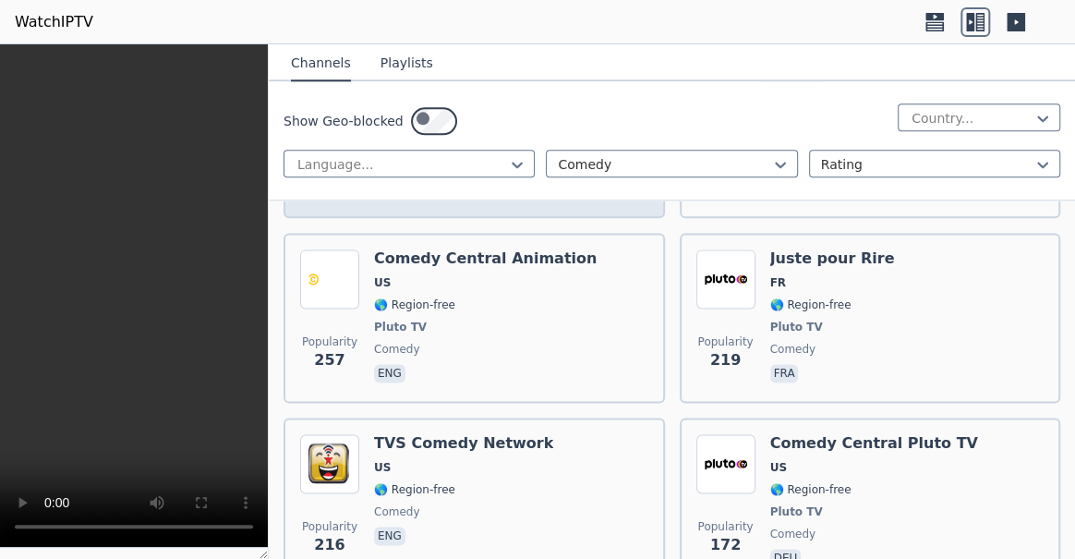
click at [516, 83] on h6 "Classic TV Comedy" at bounding box center [452, 74] width 156 height 18
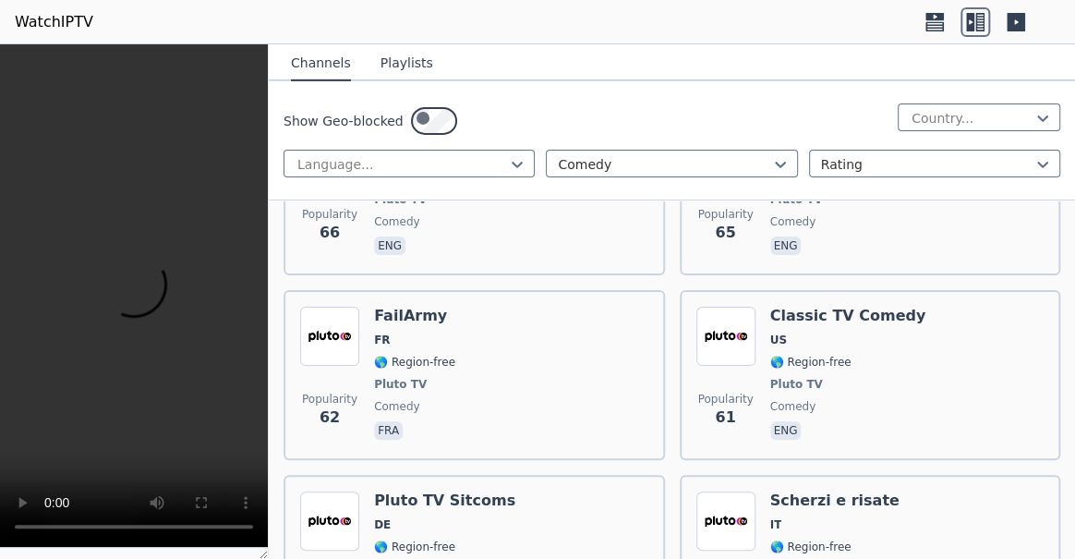
scroll to position [2519, 0]
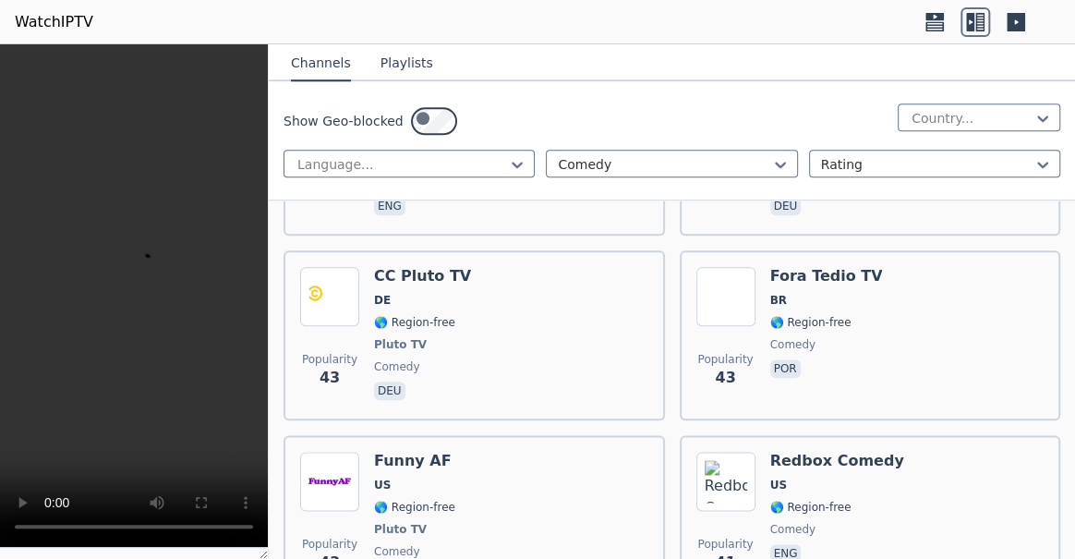
scroll to position [3695, 0]
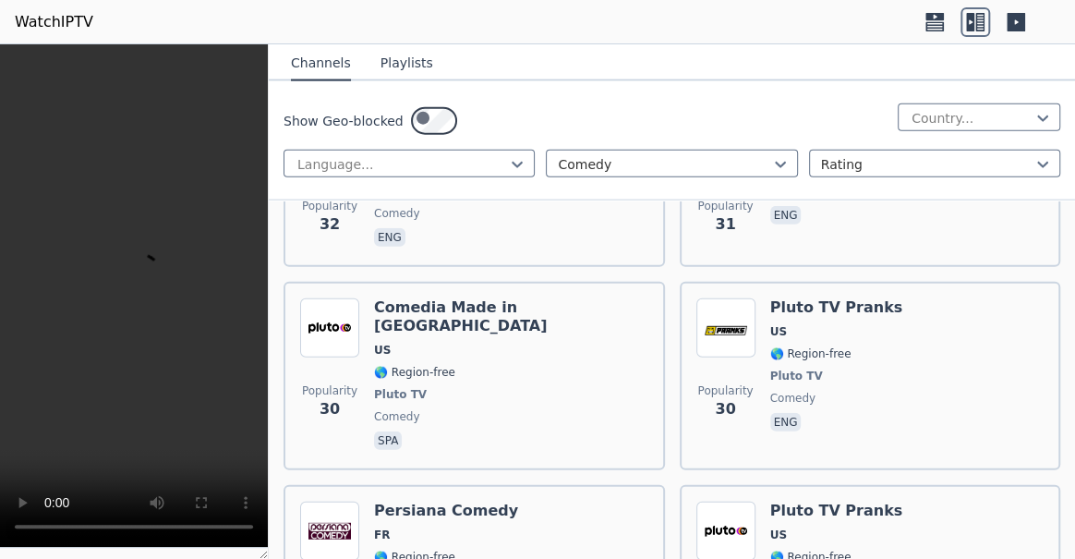
scroll to position [4787, 0]
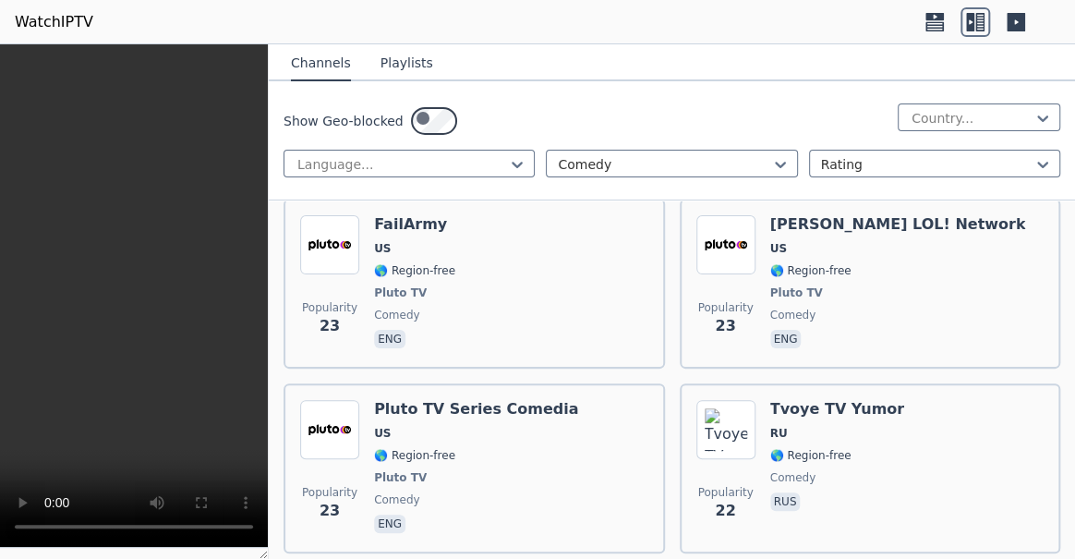
scroll to position [5879, 0]
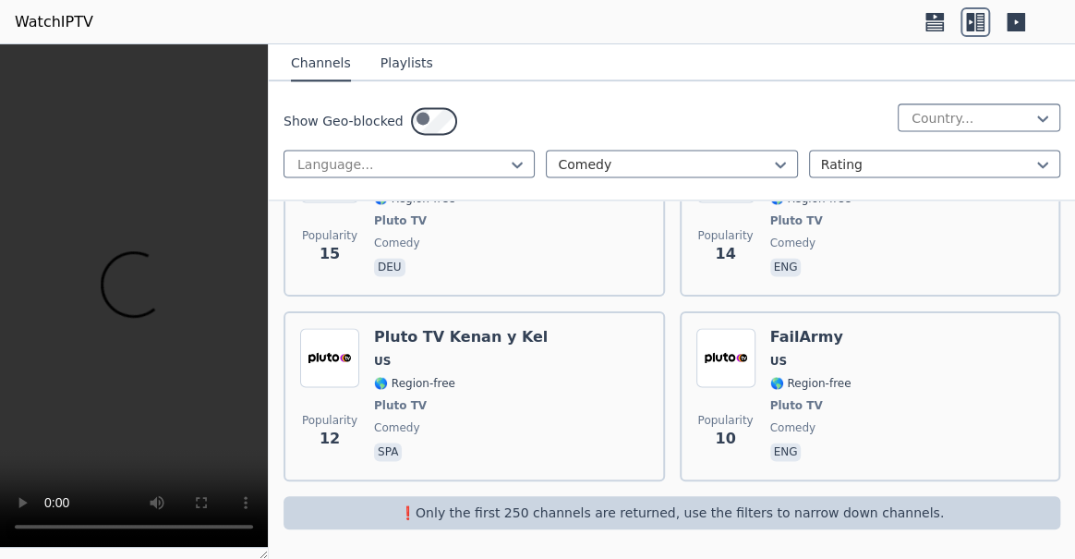
scroll to position [8782, 0]
click at [419, 78] on button "Playlists" at bounding box center [407, 63] width 53 height 35
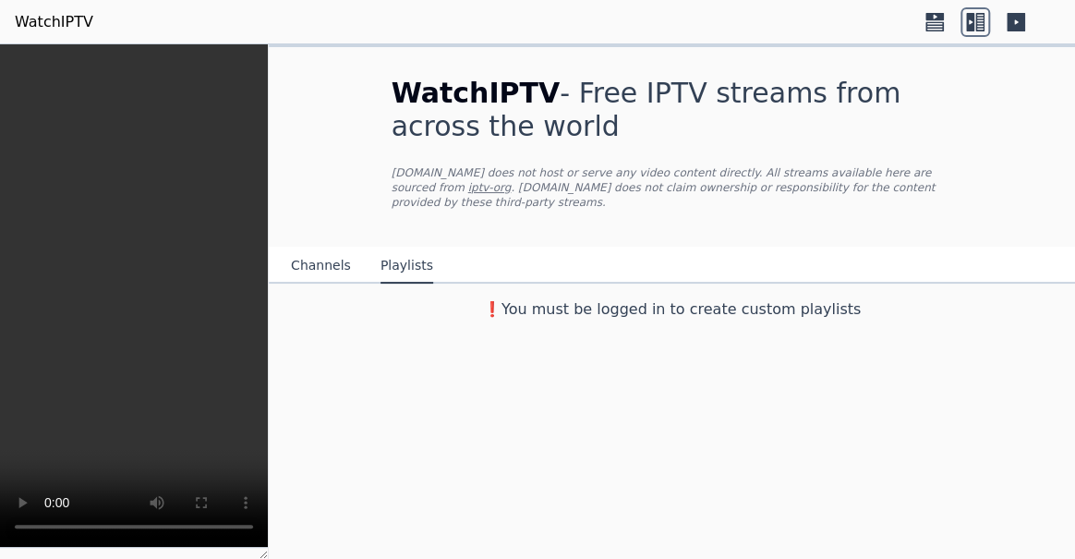
scroll to position [0, 0]
click at [286, 284] on div "Channels Playlists" at bounding box center [362, 266] width 172 height 35
click at [314, 284] on button "Channels" at bounding box center [321, 266] width 60 height 35
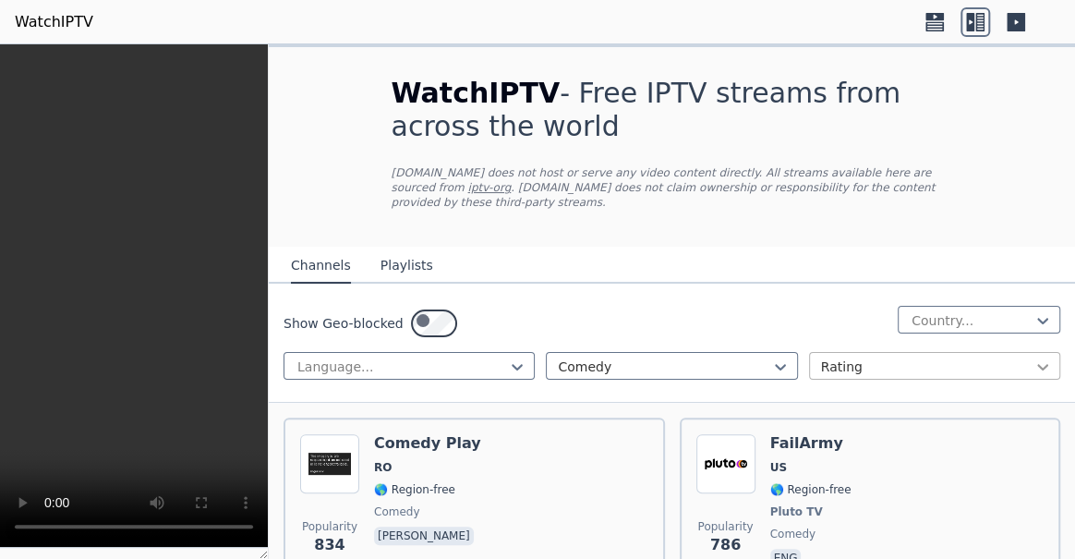
click at [1034, 376] on icon at bounding box center [1043, 367] width 18 height 18
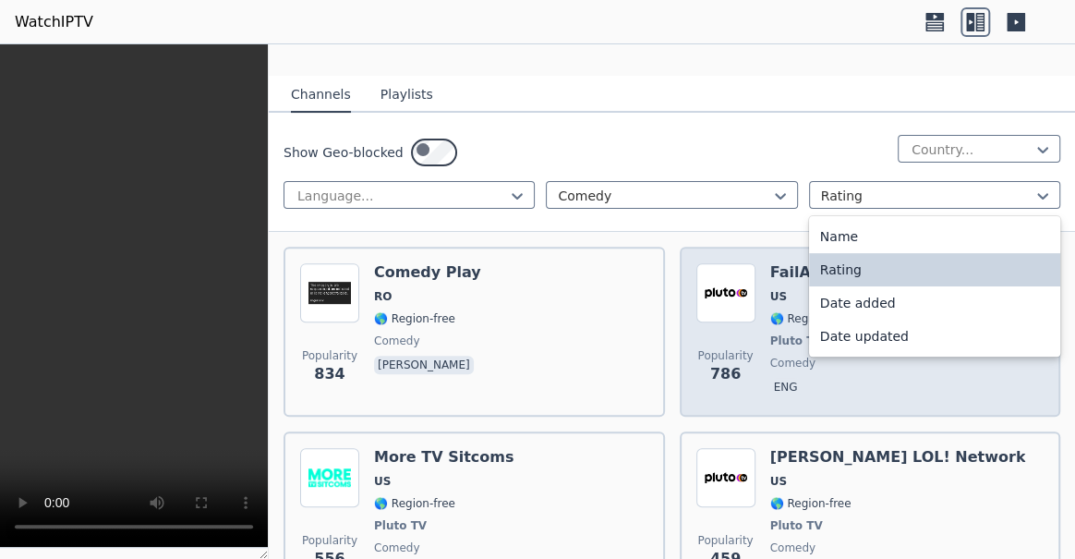
scroll to position [251, 0]
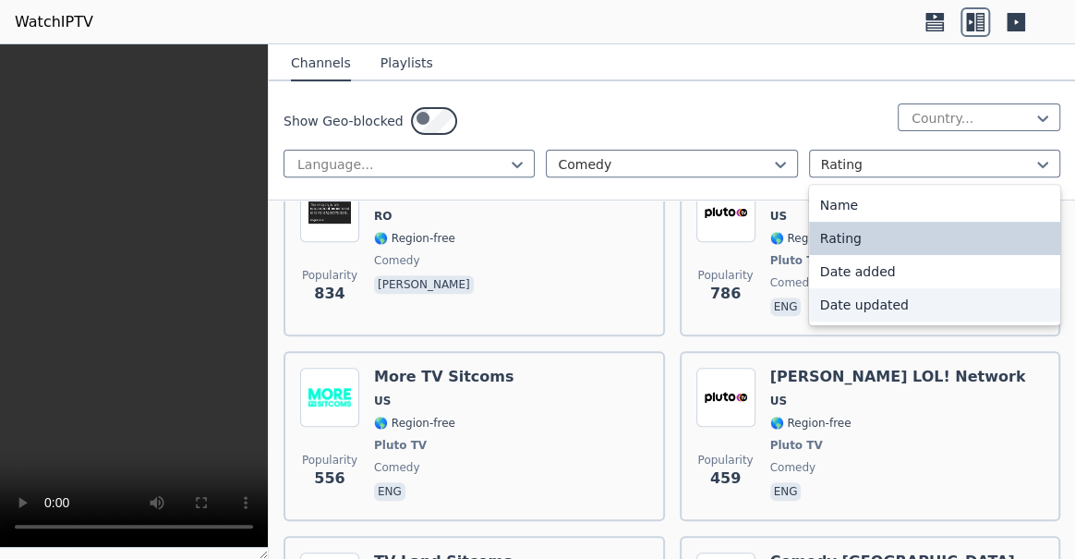
click at [932, 322] on div "Date updated" at bounding box center [934, 304] width 251 height 33
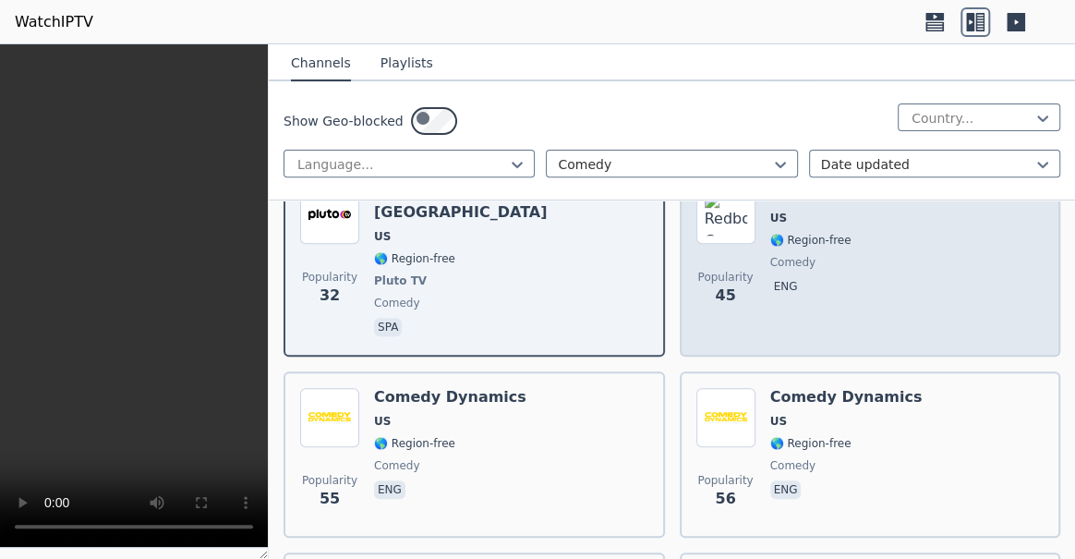
scroll to position [251, 0]
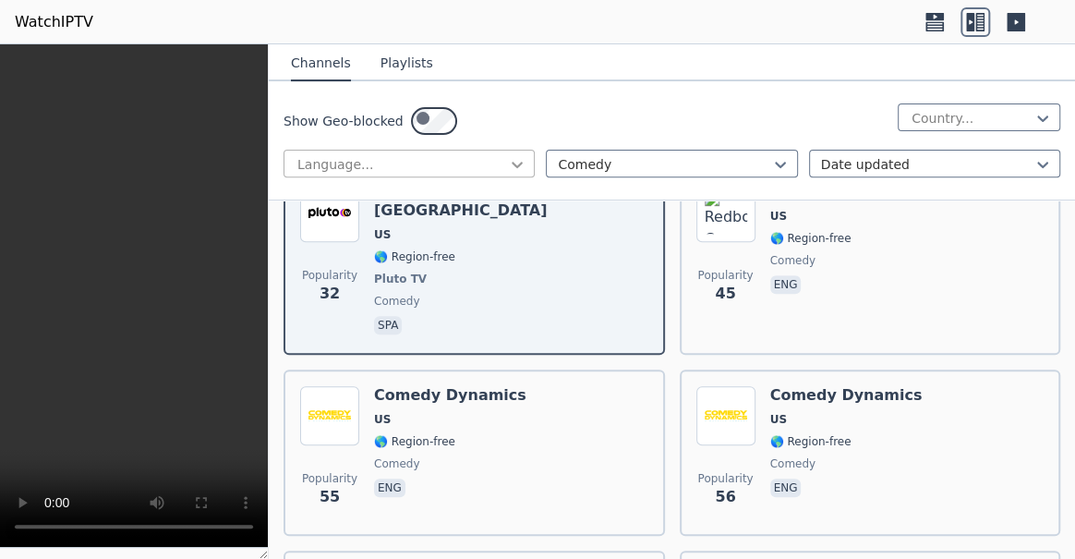
click at [508, 174] on div at bounding box center [517, 164] width 18 height 18
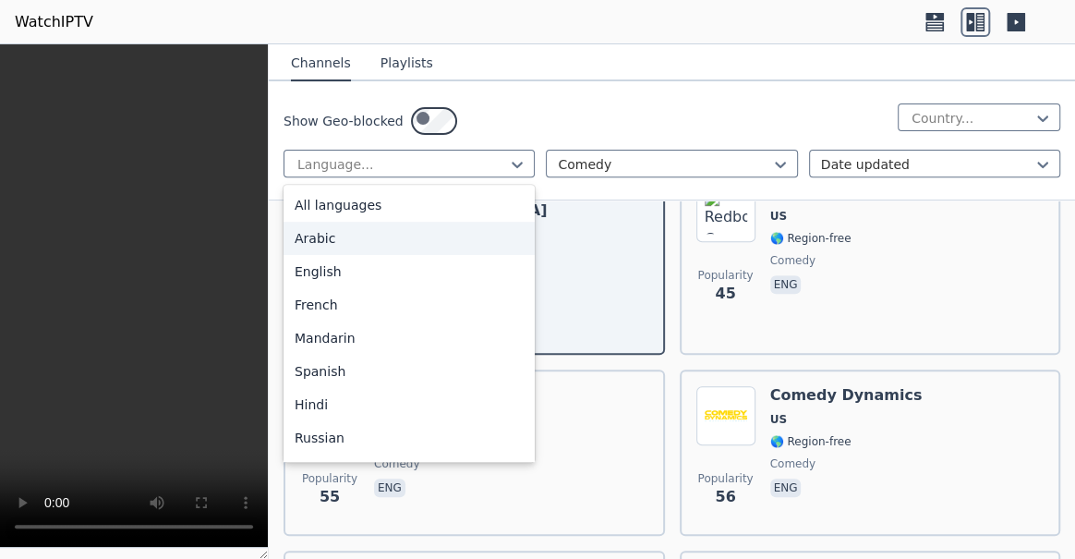
click at [370, 255] on div "Arabic" at bounding box center [409, 238] width 251 height 33
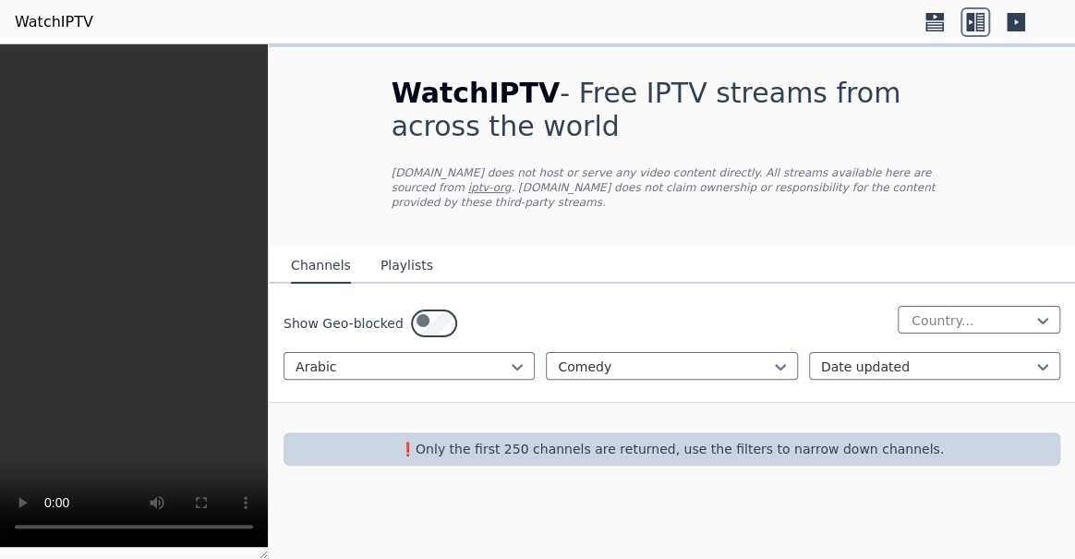
scroll to position [26, 0]
click at [775, 370] on icon at bounding box center [780, 367] width 11 height 6
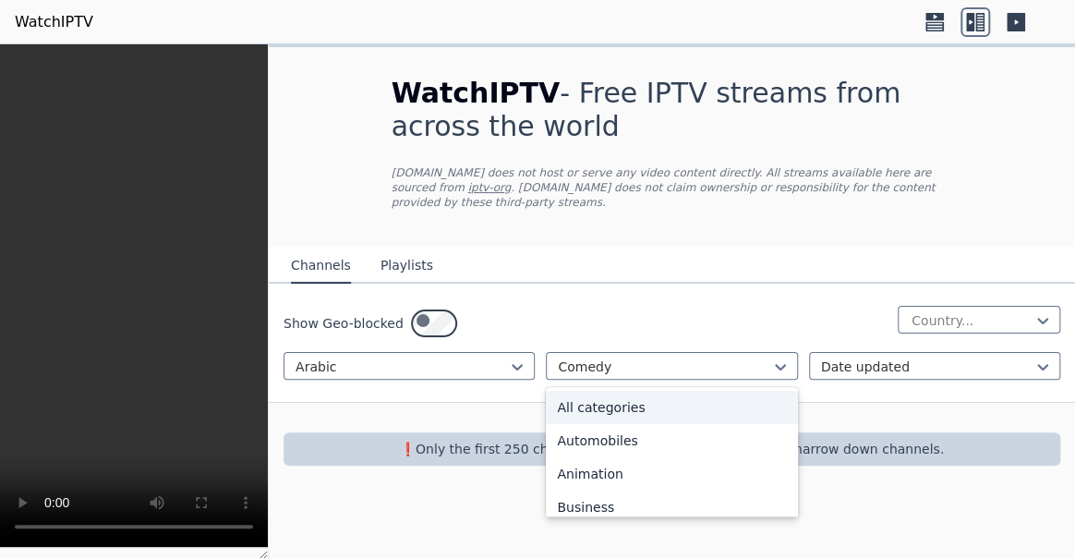
click at [648, 424] on div "All categories" at bounding box center [671, 407] width 251 height 33
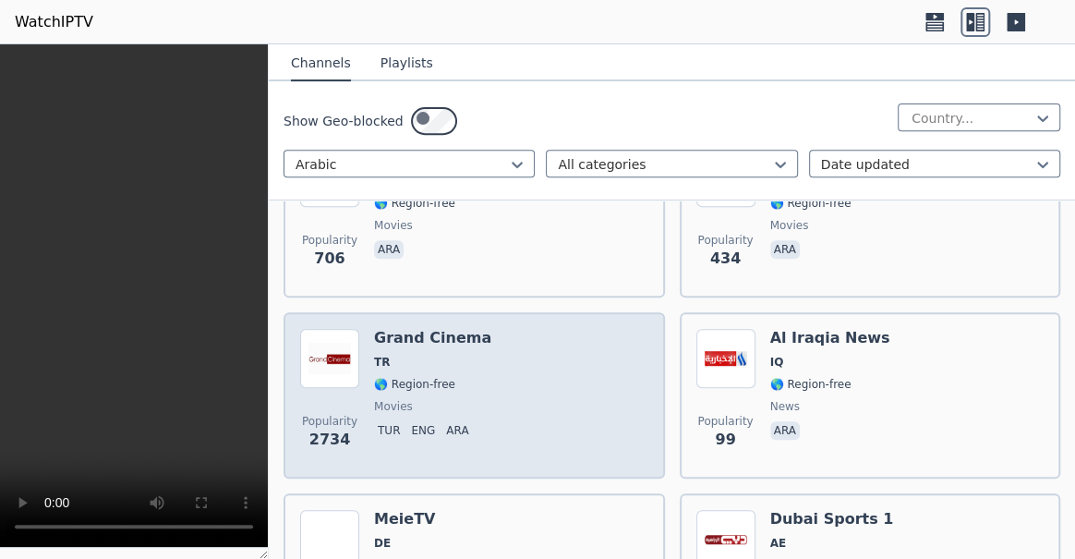
scroll to position [194, 0]
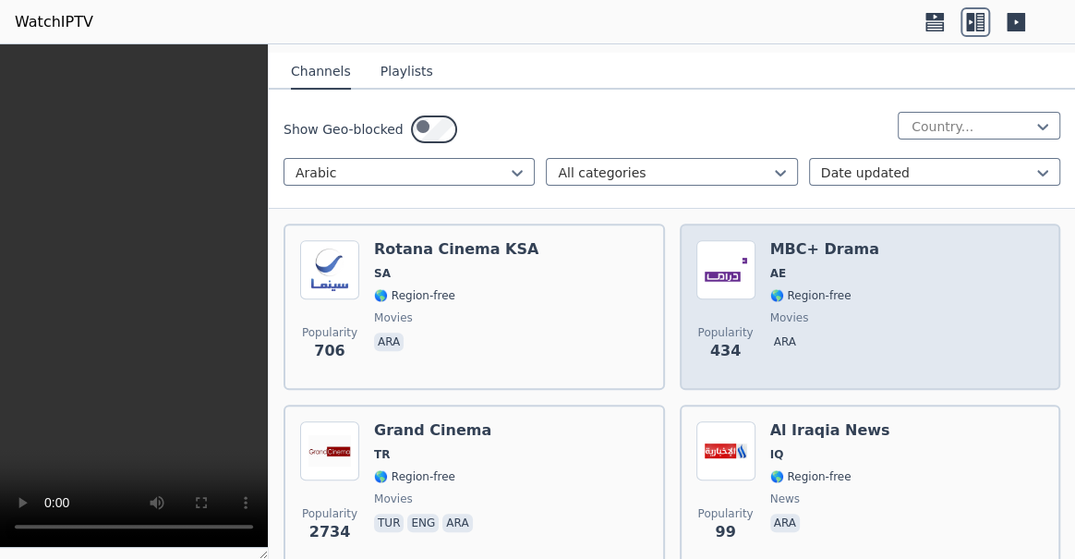
click at [844, 373] on div "MBC+ Drama AE 🌎 Region-free movies ara" at bounding box center [825, 306] width 109 height 133
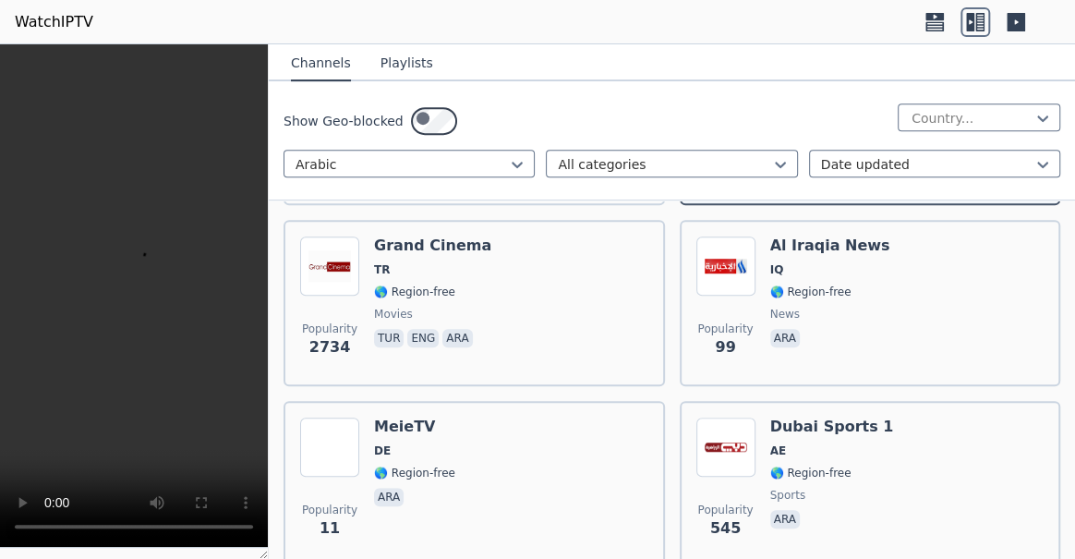
scroll to position [361, 0]
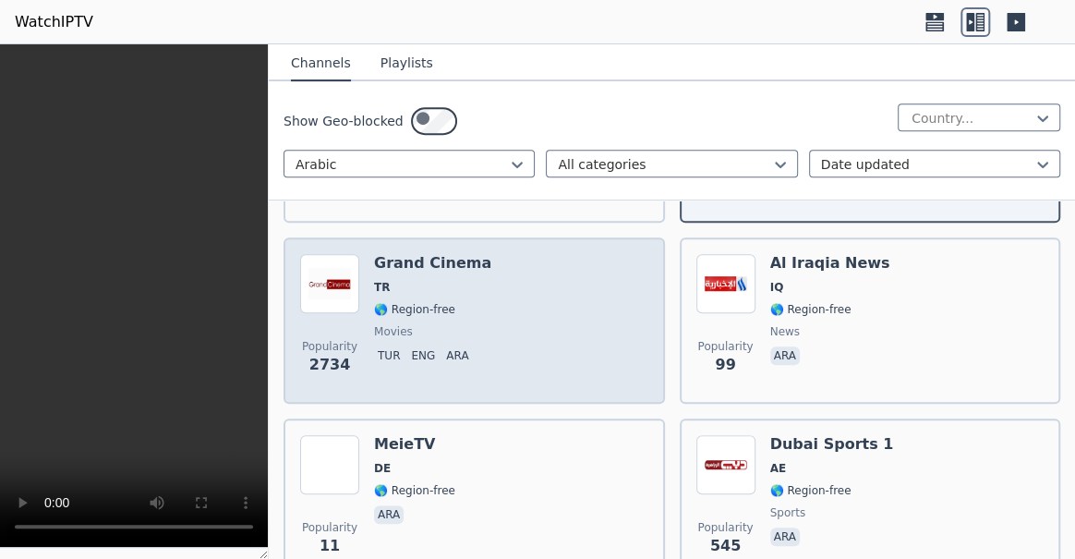
click at [492, 339] on span "movies" at bounding box center [432, 331] width 117 height 15
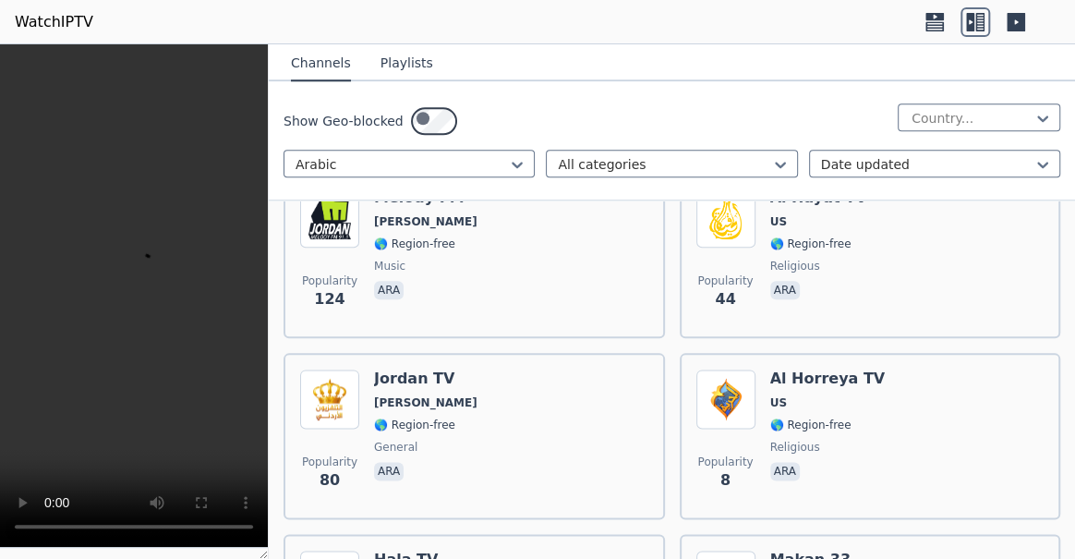
scroll to position [950, 0]
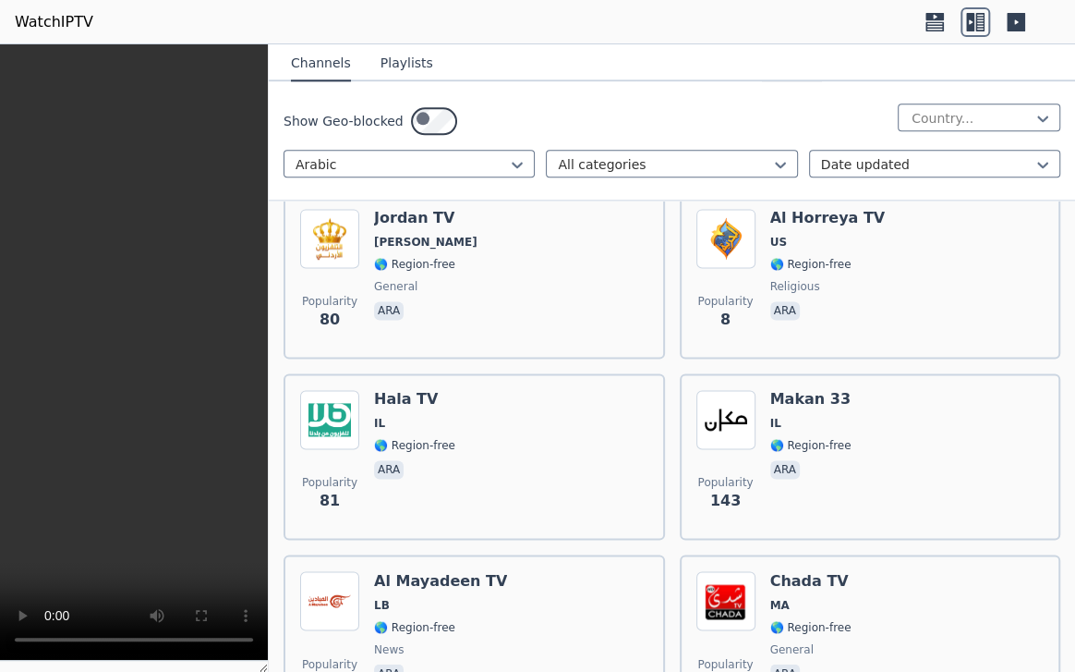
click at [268, 358] on video at bounding box center [134, 352] width 268 height 616
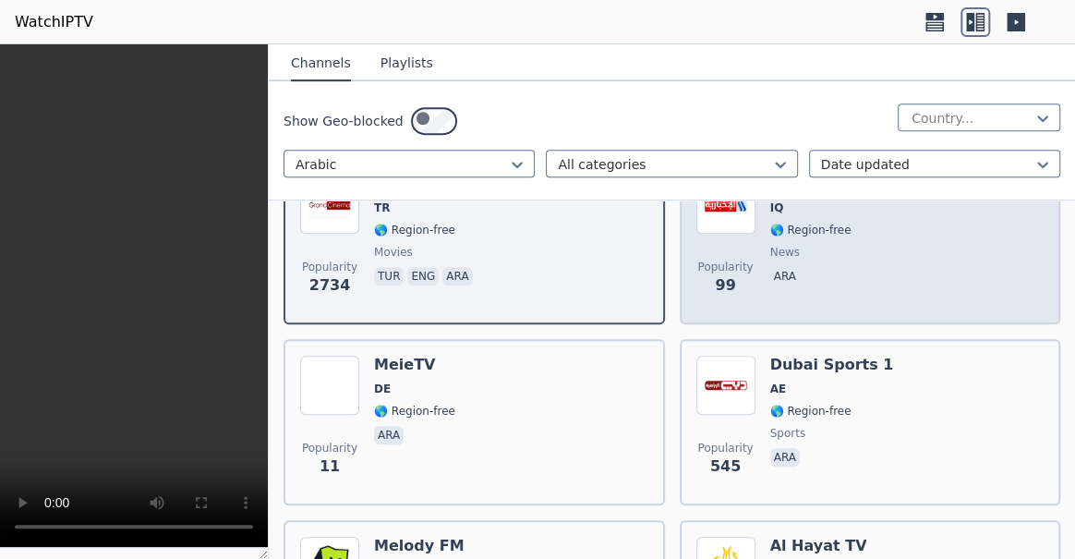
scroll to position [445, 0]
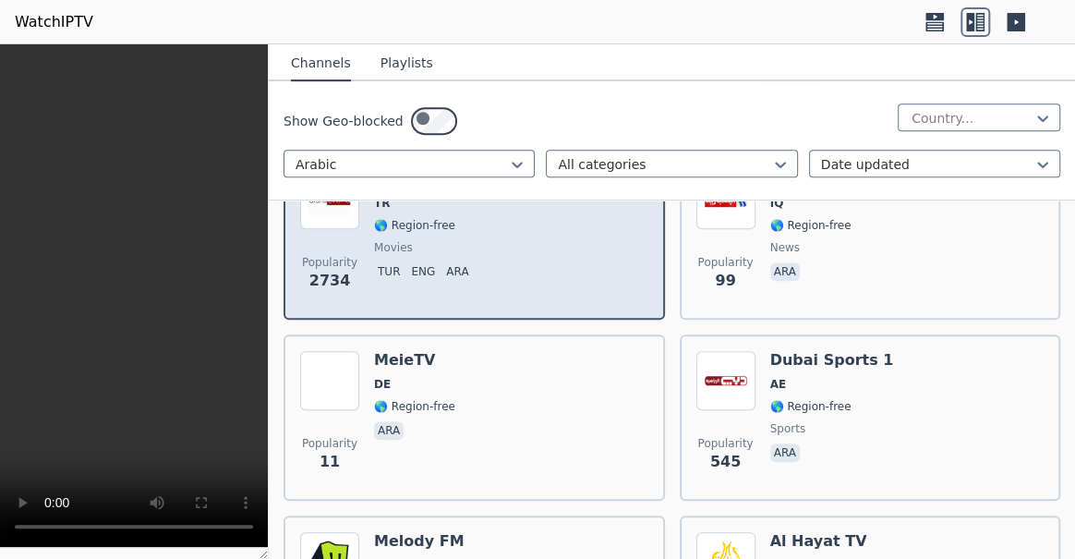
drag, startPoint x: 625, startPoint y: 375, endPoint x: 619, endPoint y: 388, distance: 14.1
click at [623, 303] on div "Popularity 2734 Grand Cinema TR 🌎 Region-free movies tur eng ara" at bounding box center [474, 236] width 348 height 133
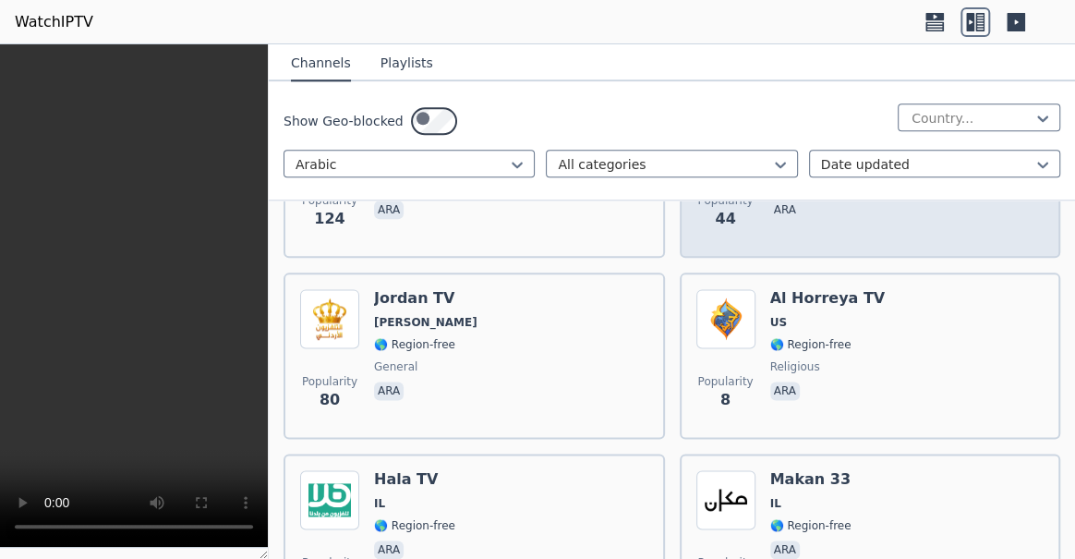
scroll to position [866, 0]
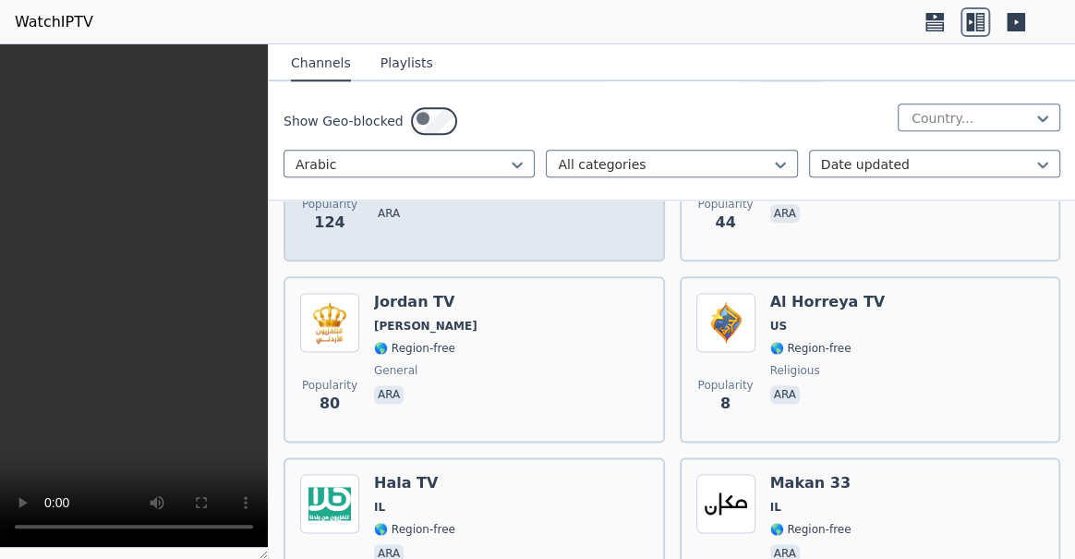
click at [521, 245] on div "Popularity 124 Melody FM JO 🌎 Region-free music ara" at bounding box center [474, 178] width 348 height 133
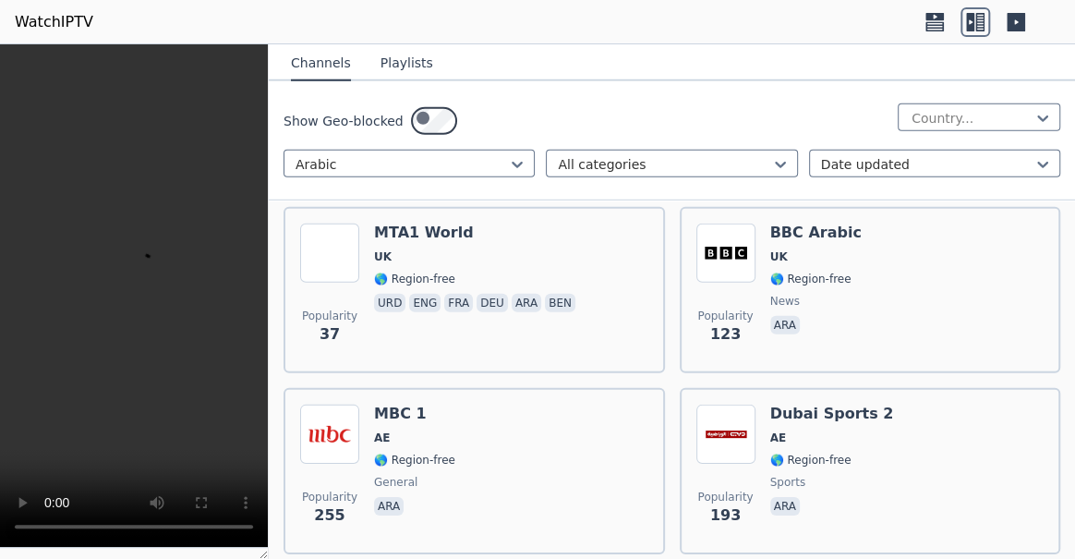
scroll to position [2209, 0]
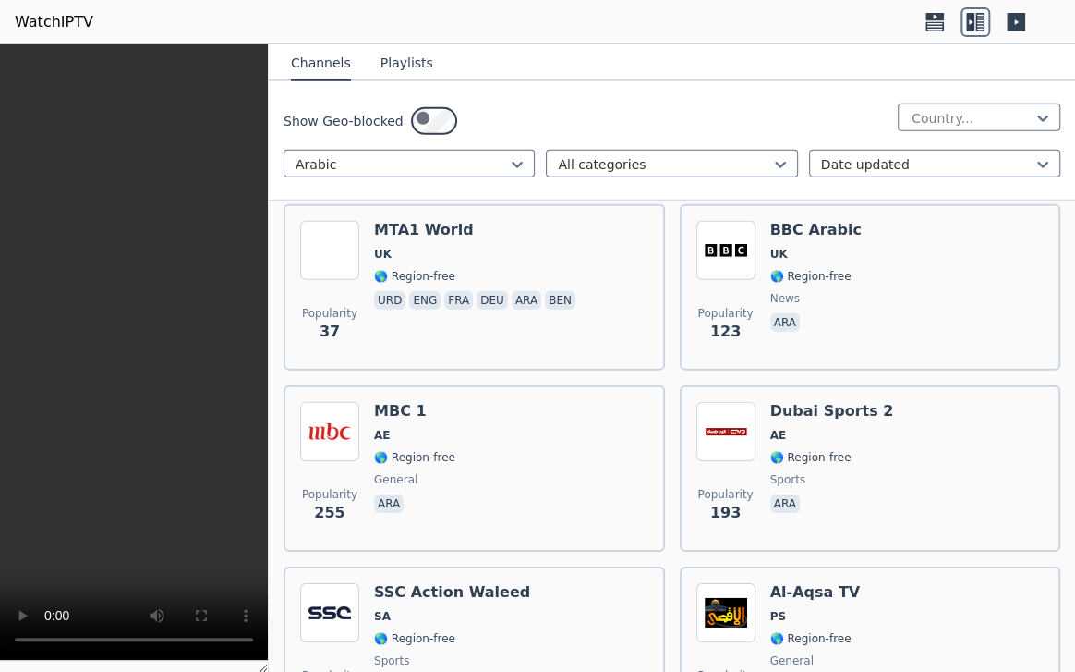
click at [268, 333] on video at bounding box center [134, 352] width 268 height 616
click at [268, 342] on video at bounding box center [134, 352] width 268 height 616
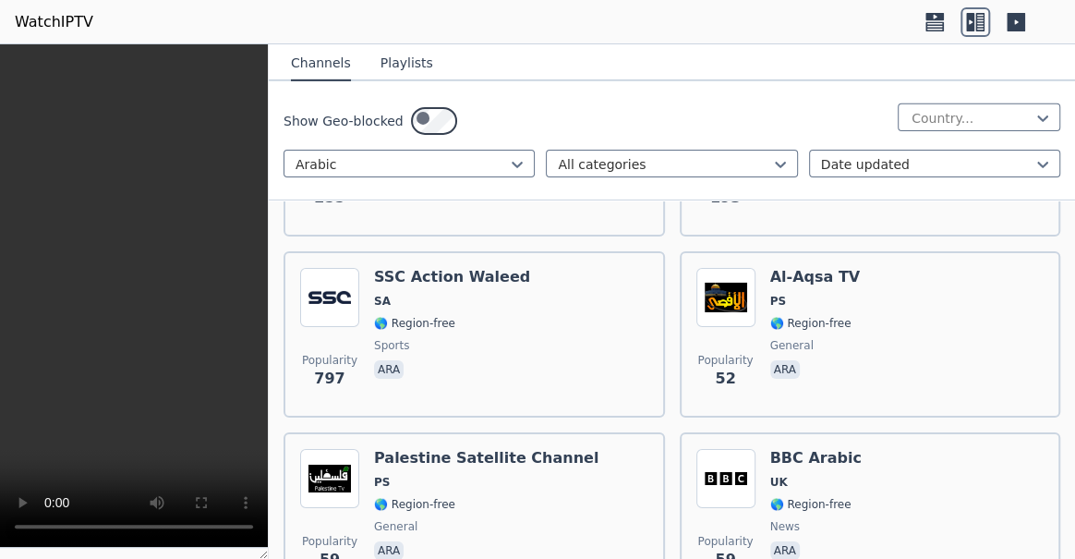
scroll to position [2629, 0]
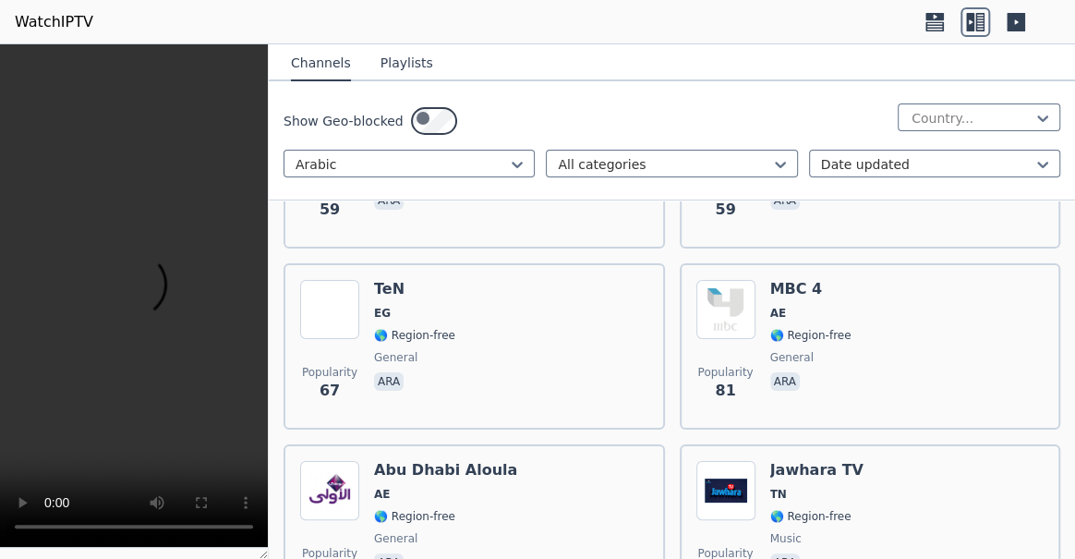
scroll to position [2882, 0]
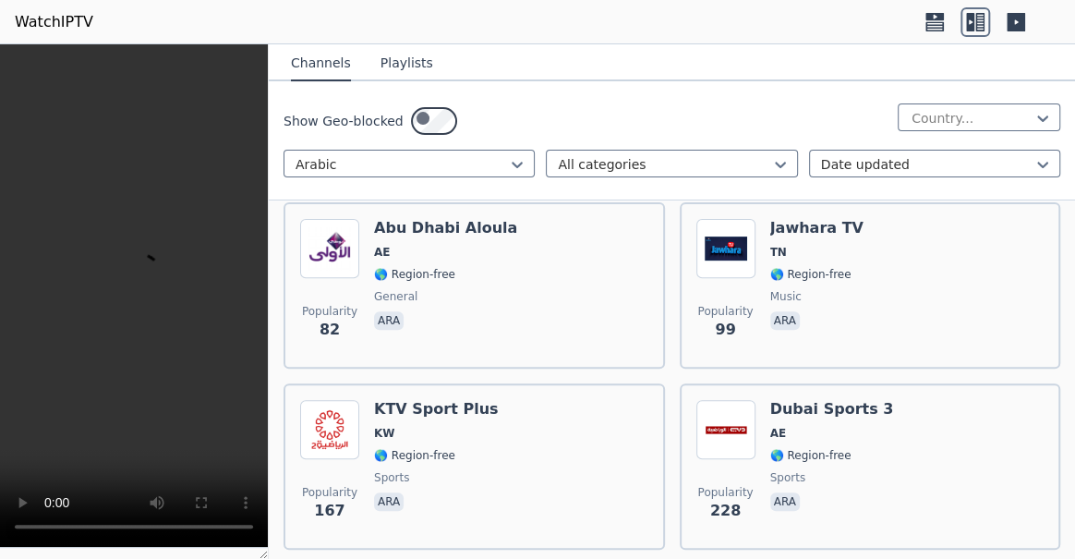
scroll to position [3133, 0]
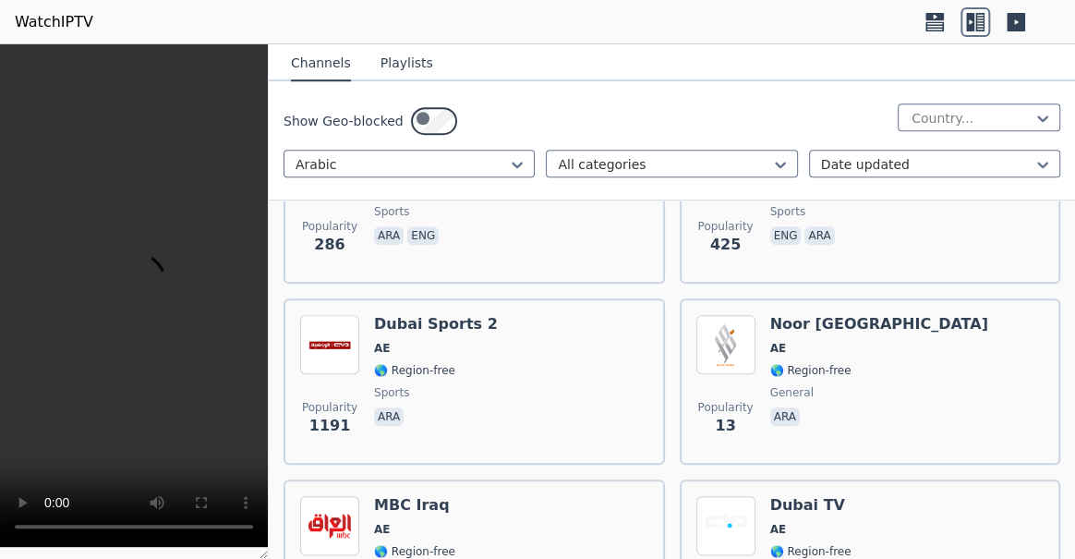
scroll to position [3553, 0]
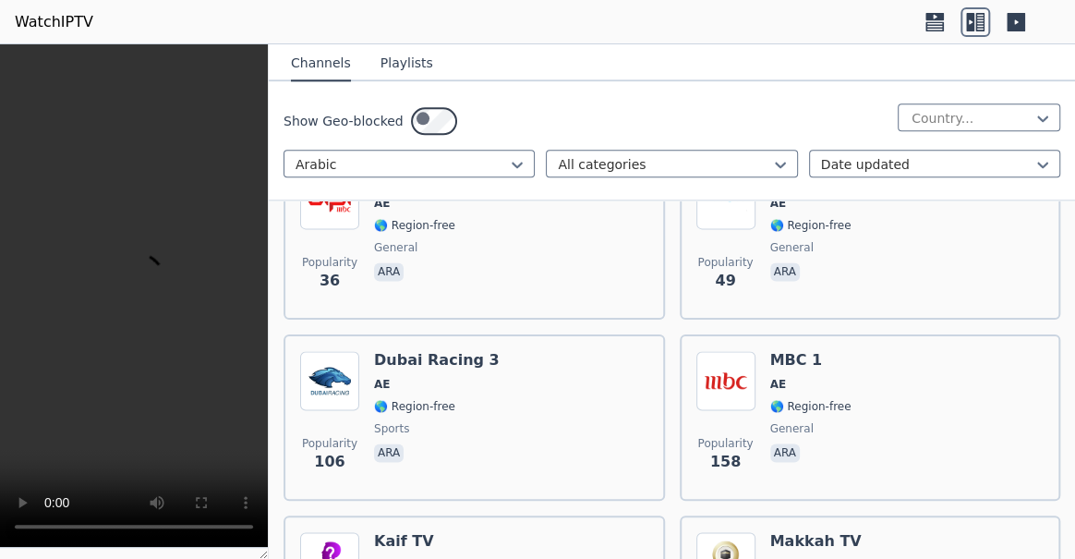
scroll to position [3805, 0]
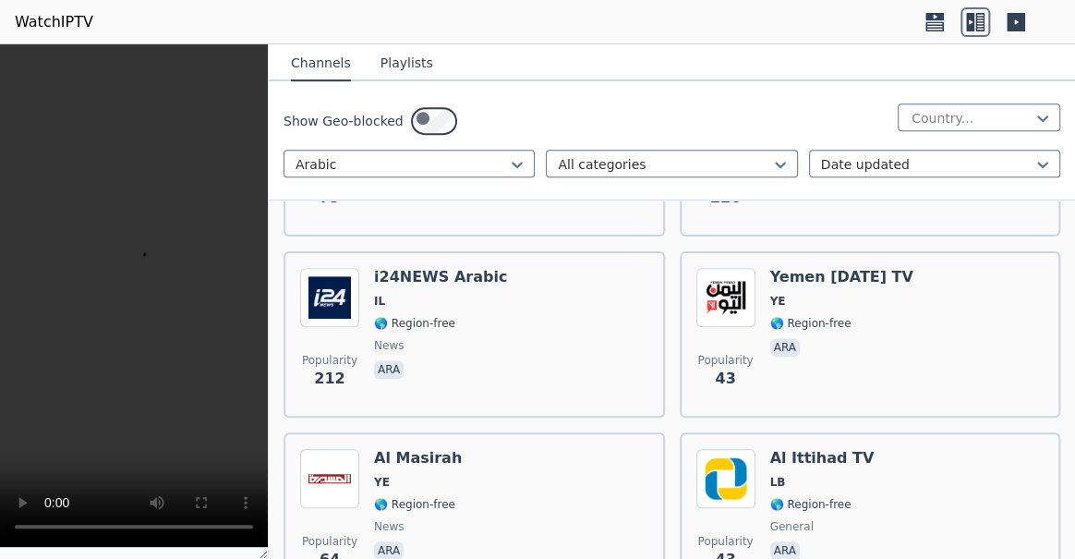
scroll to position [6325, 0]
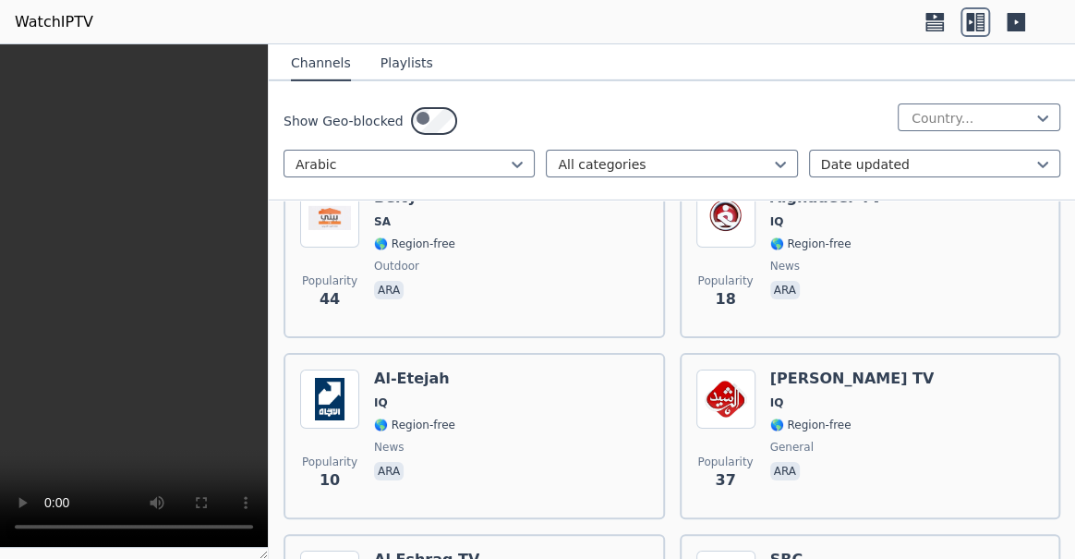
scroll to position [14387, 0]
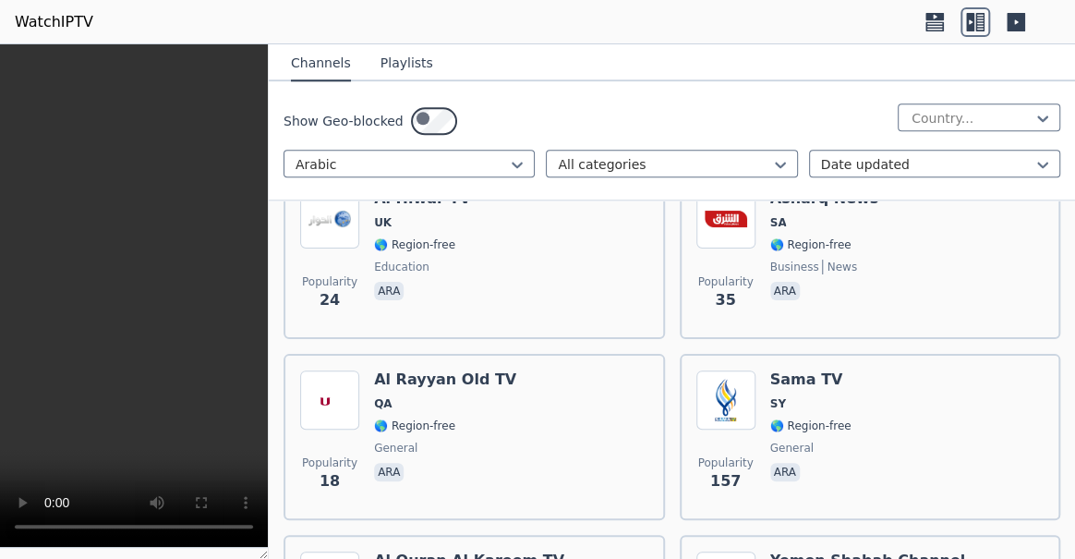
scroll to position [15564, 0]
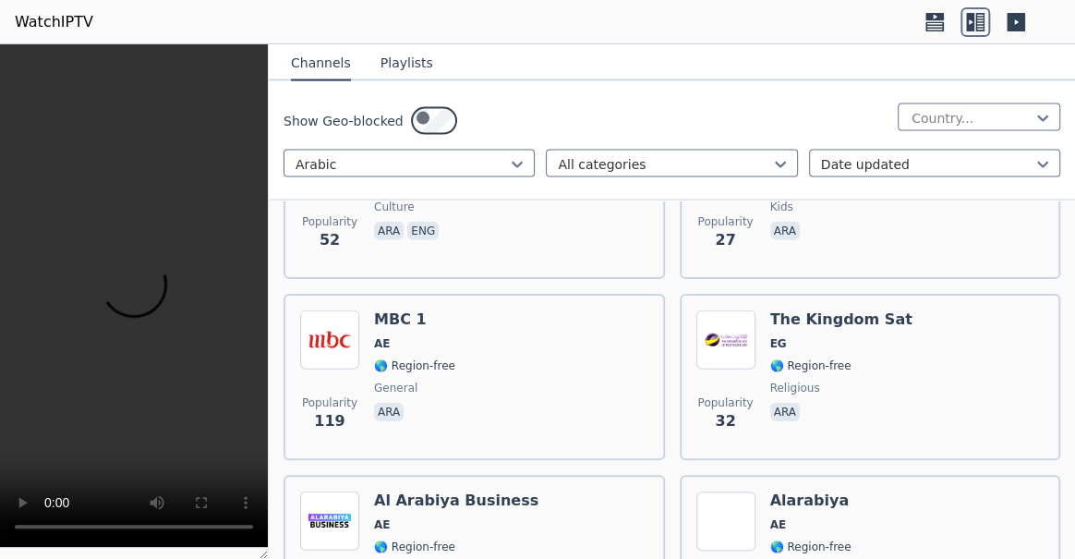
scroll to position [16403, 0]
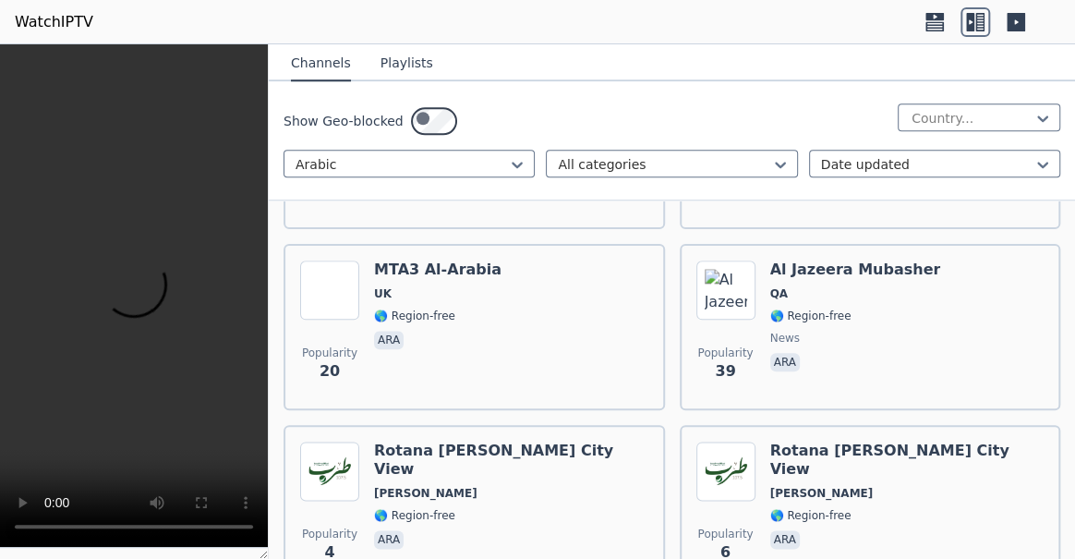
scroll to position [18503, 0]
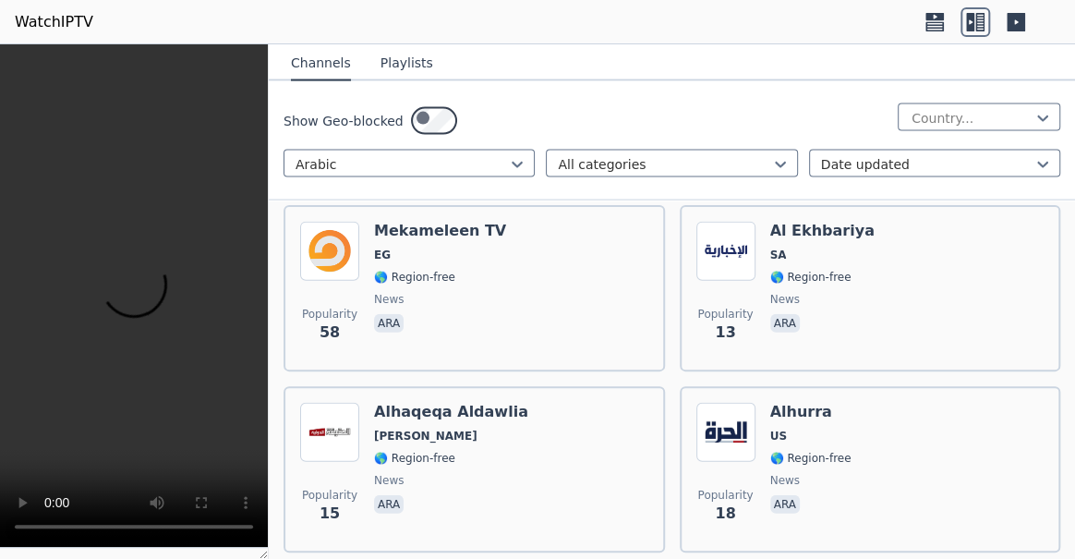
scroll to position [19427, 0]
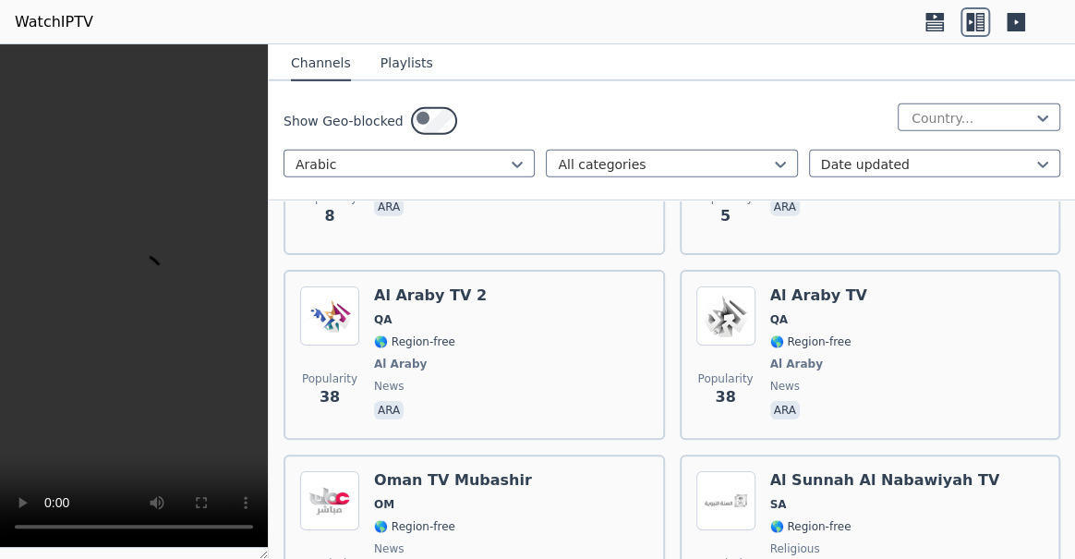
scroll to position [20099, 0]
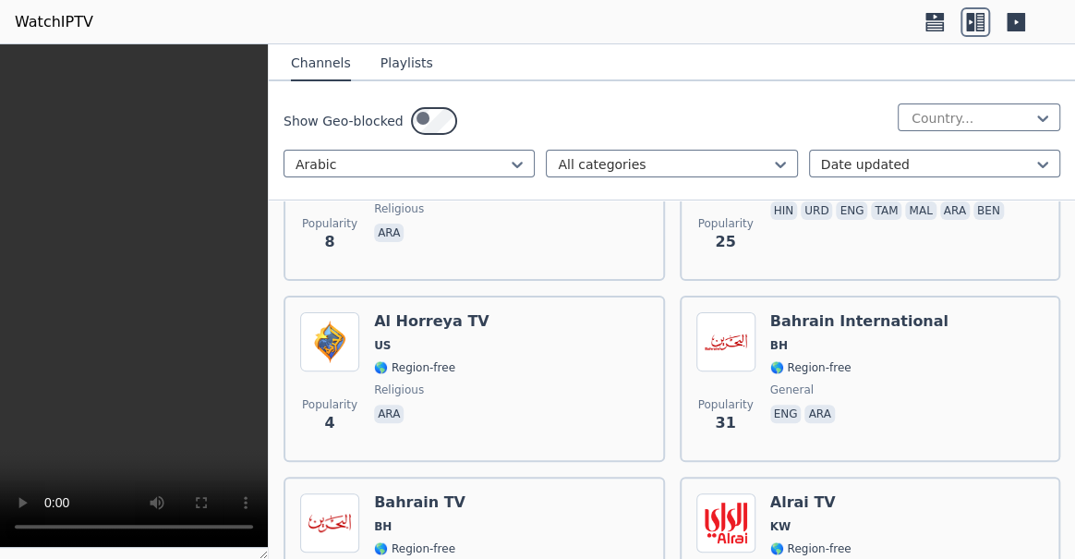
scroll to position [20519, 0]
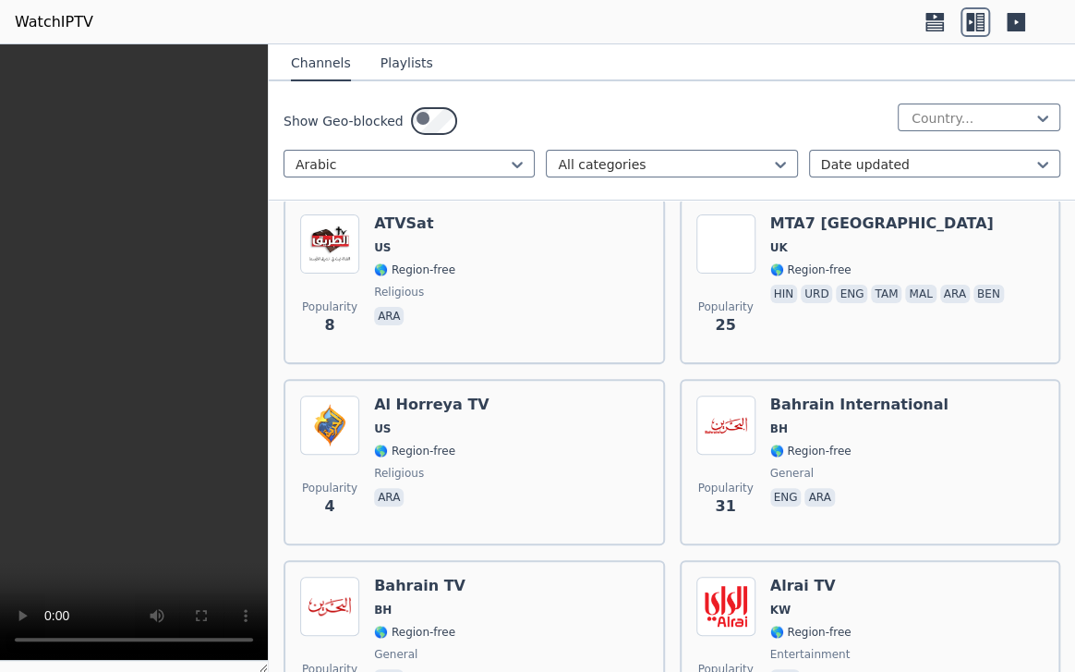
click at [268, 455] on video at bounding box center [134, 352] width 268 height 616
